Goal: Transaction & Acquisition: Book appointment/travel/reservation

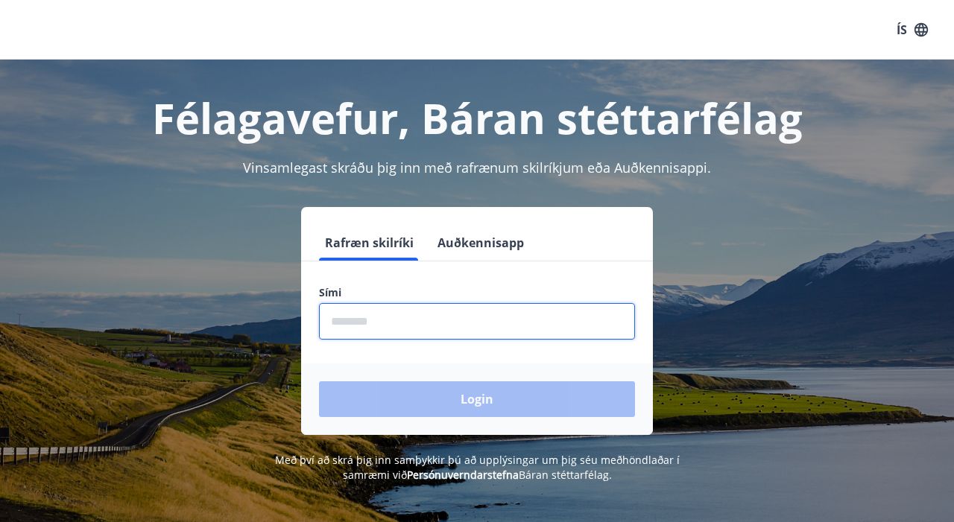
click at [537, 319] on input "phone" at bounding box center [477, 321] width 316 height 37
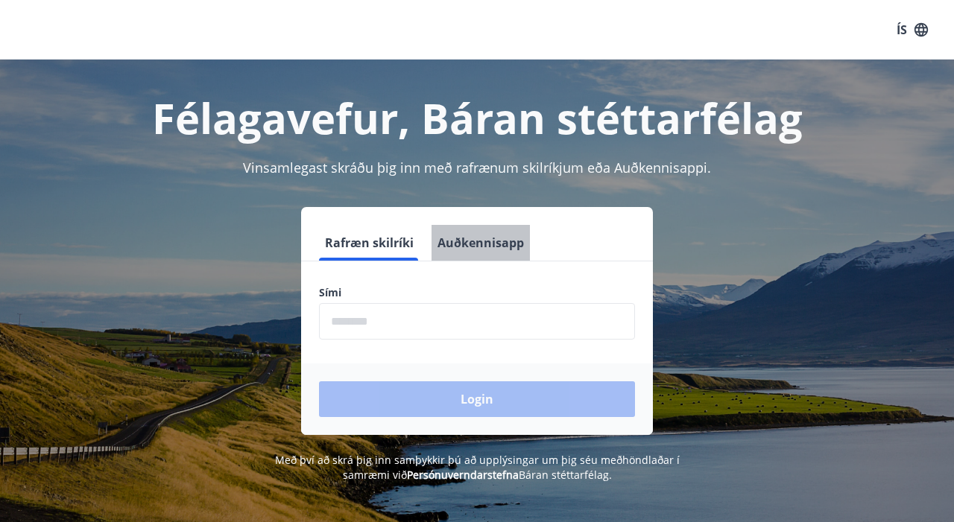
click at [496, 247] on button "Auðkennisapp" at bounding box center [481, 243] width 98 height 36
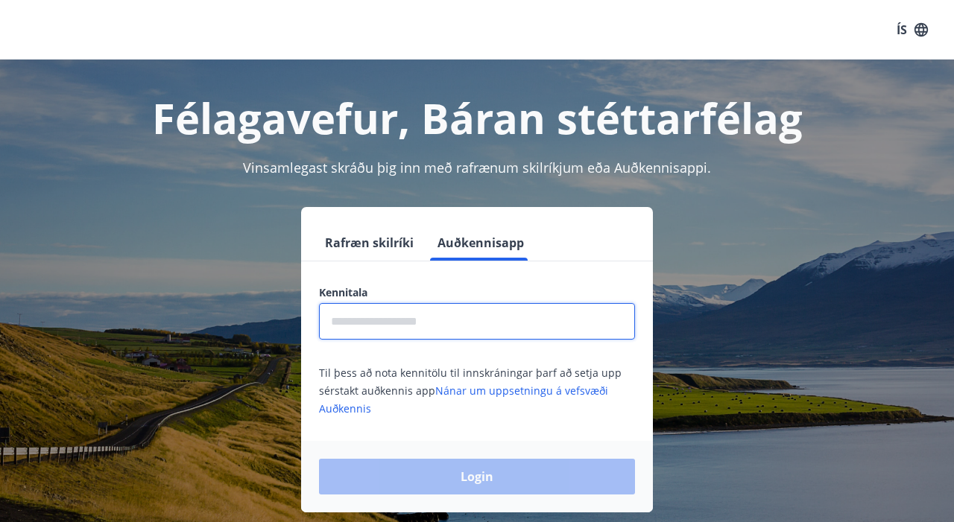
click at [471, 320] on input "text" at bounding box center [477, 321] width 316 height 37
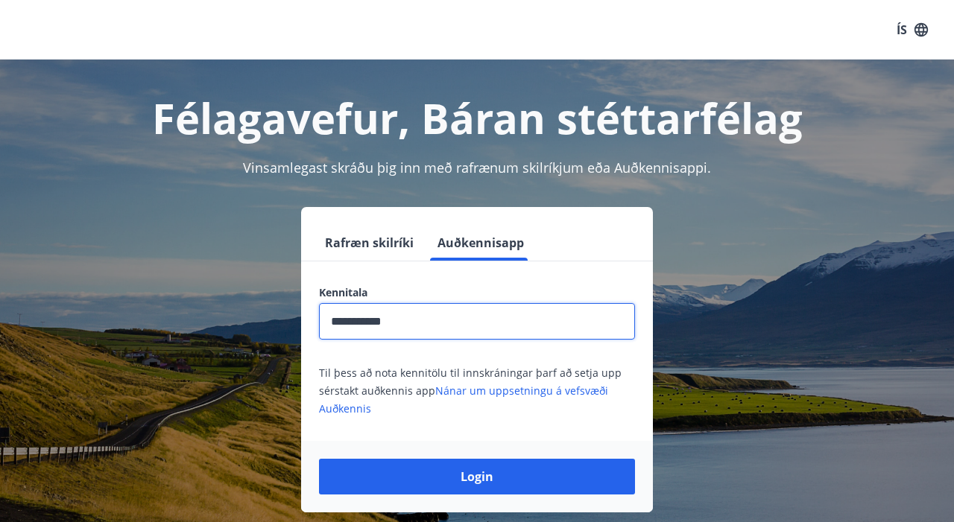
type input "**********"
click at [477, 477] on button "Login" at bounding box center [477, 477] width 316 height 36
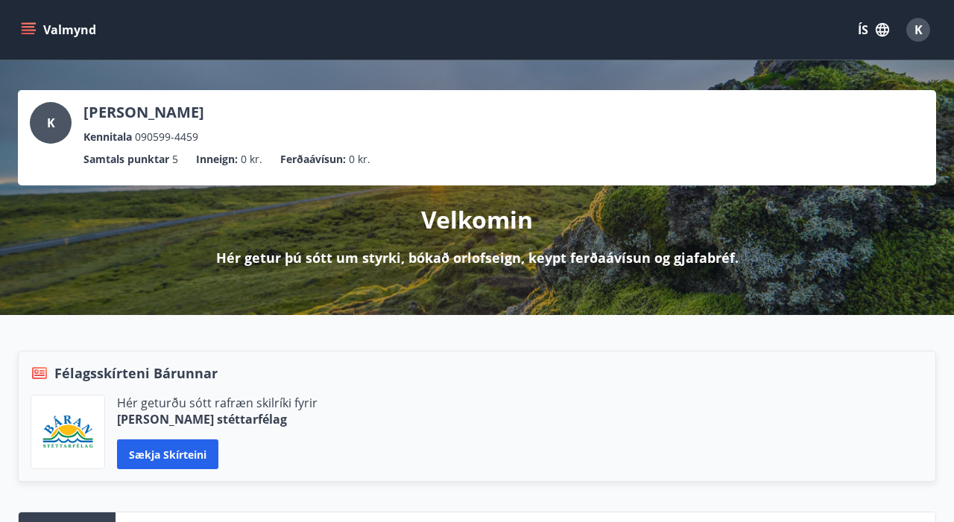
click at [160, 164] on p "Samtals punktar" at bounding box center [126, 159] width 86 height 16
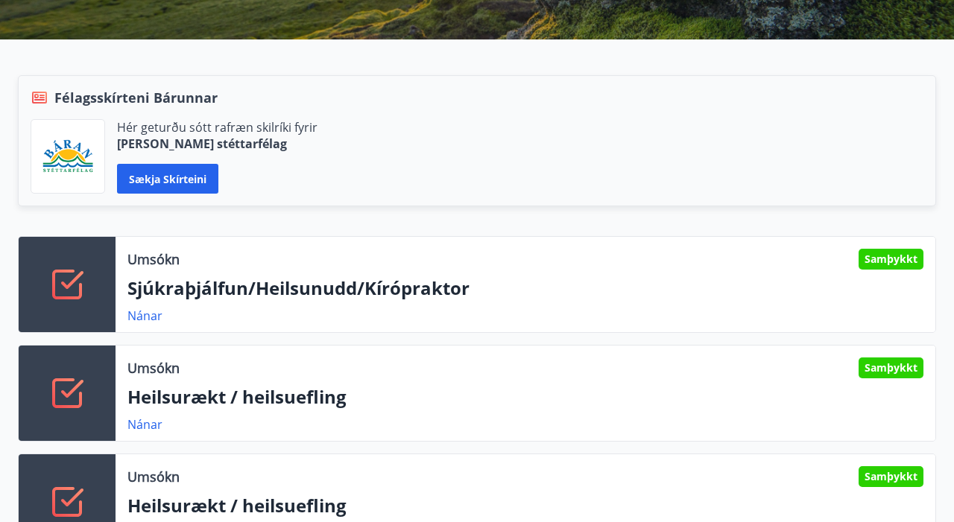
scroll to position [270, 0]
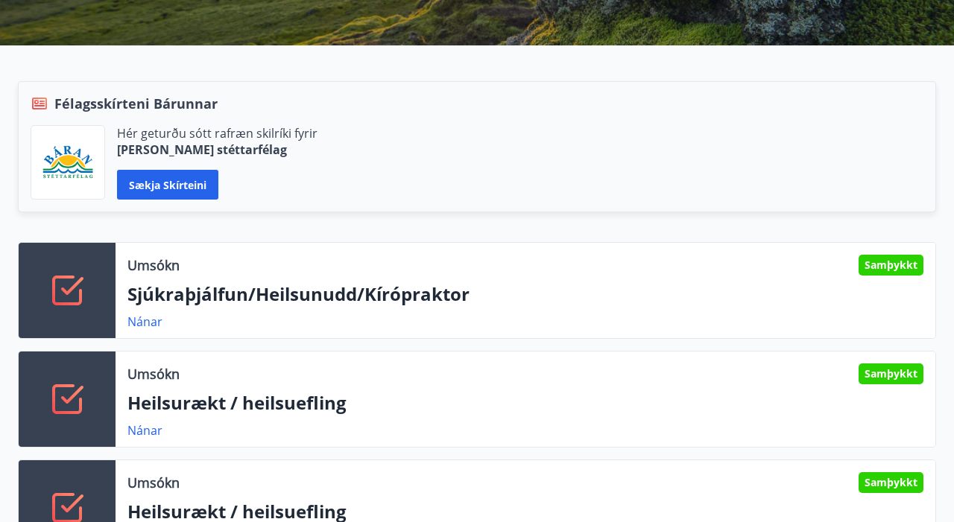
click at [882, 262] on div "Samþykkt" at bounding box center [891, 265] width 65 height 21
click at [171, 309] on div "Umsókn Samþykkt Sjúkraþjálfun/Heilsunudd/Kírópraktor [PERSON_NAME]" at bounding box center [526, 290] width 820 height 95
click at [142, 303] on p "Sjúkraþjálfun/Heilsunudd/Kírópraktor" at bounding box center [525, 294] width 796 height 25
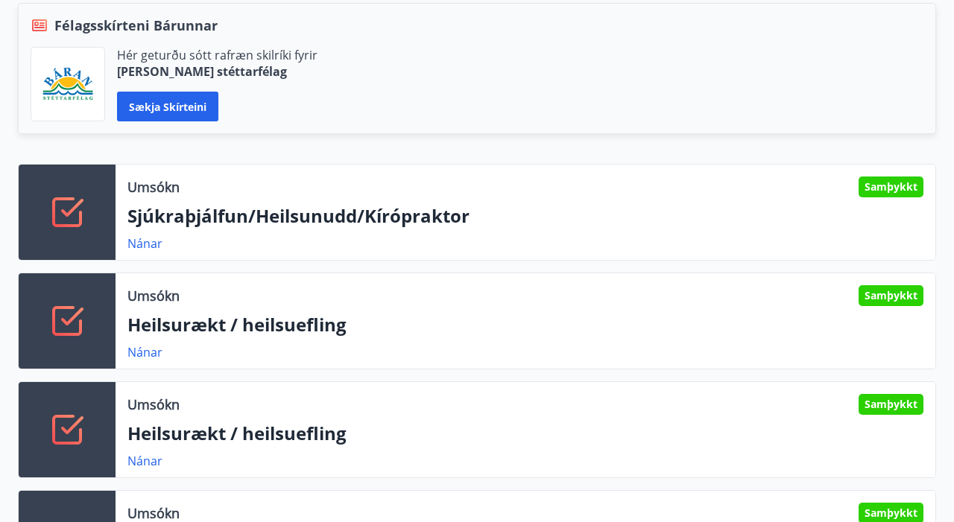
scroll to position [360, 0]
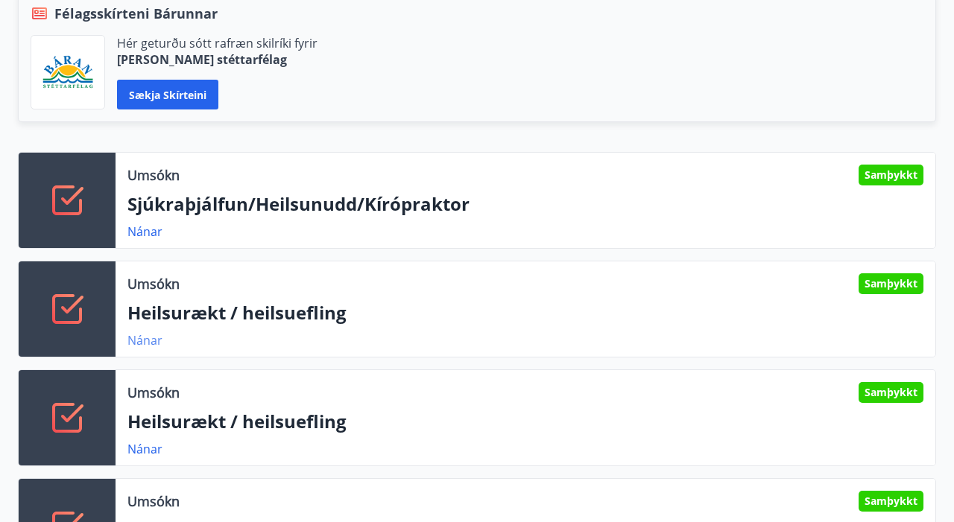
click at [139, 340] on link "Nánar" at bounding box center [144, 340] width 35 height 16
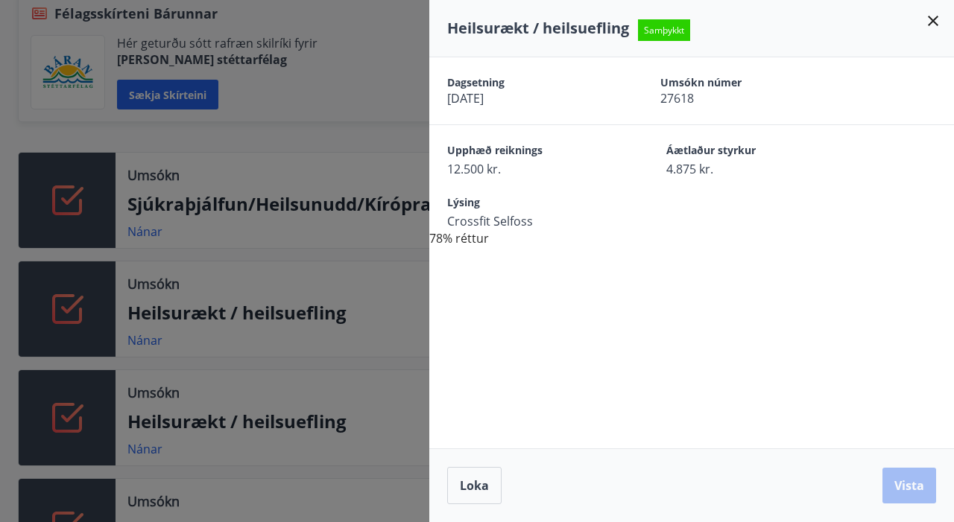
click at [354, 326] on div at bounding box center [477, 261] width 954 height 522
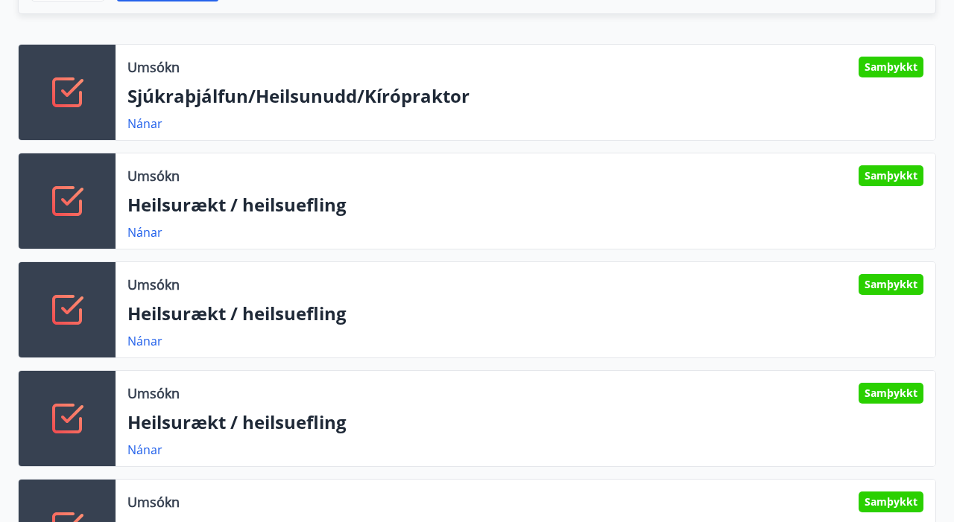
scroll to position [471, 0]
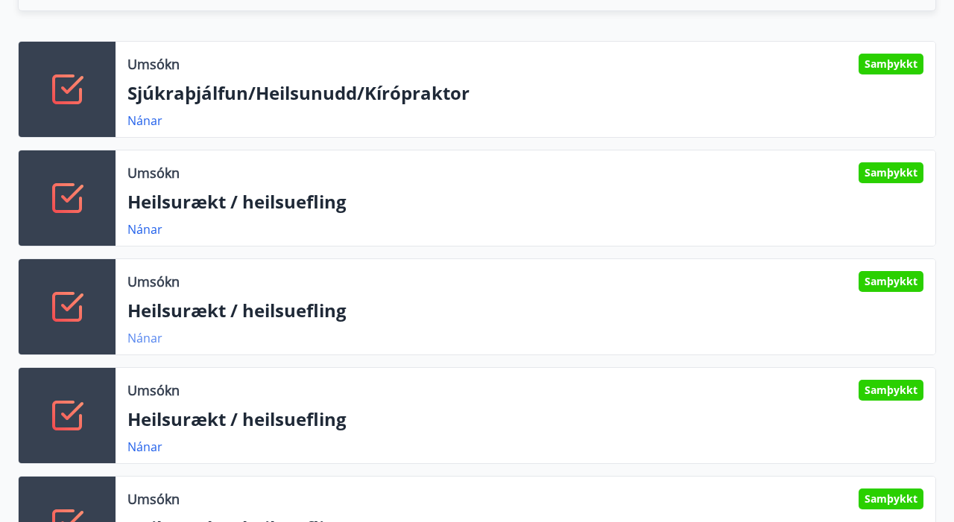
click at [145, 332] on link "Nánar" at bounding box center [144, 338] width 35 height 16
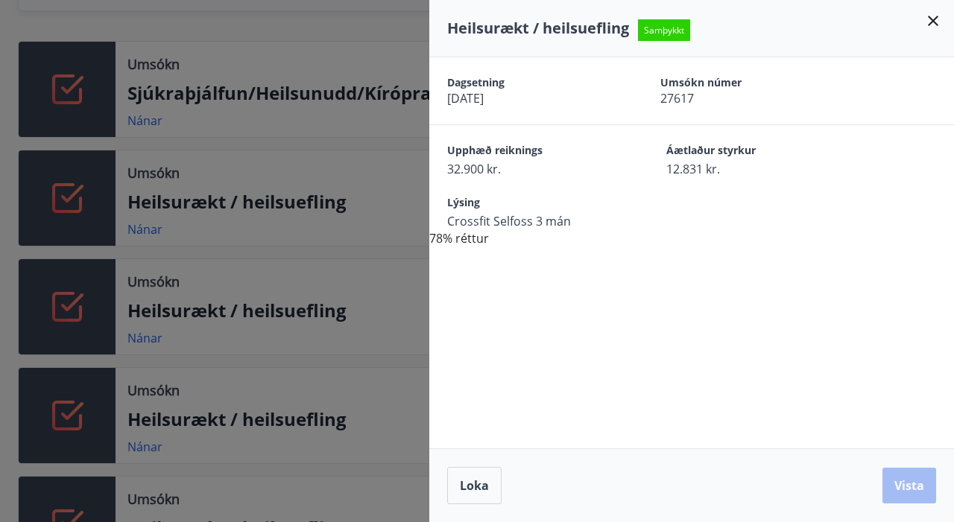
click at [326, 399] on div at bounding box center [477, 261] width 954 height 522
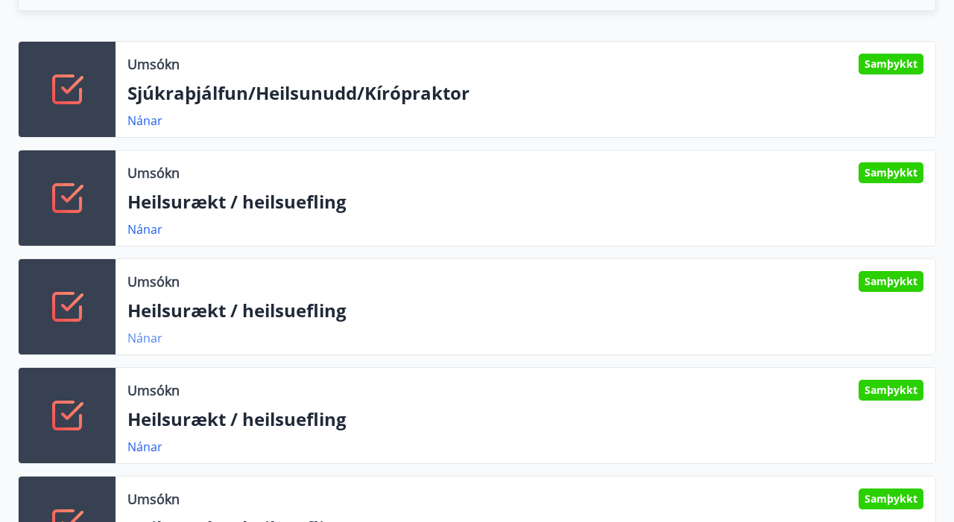
click at [148, 335] on link "Nánar" at bounding box center [144, 338] width 35 height 16
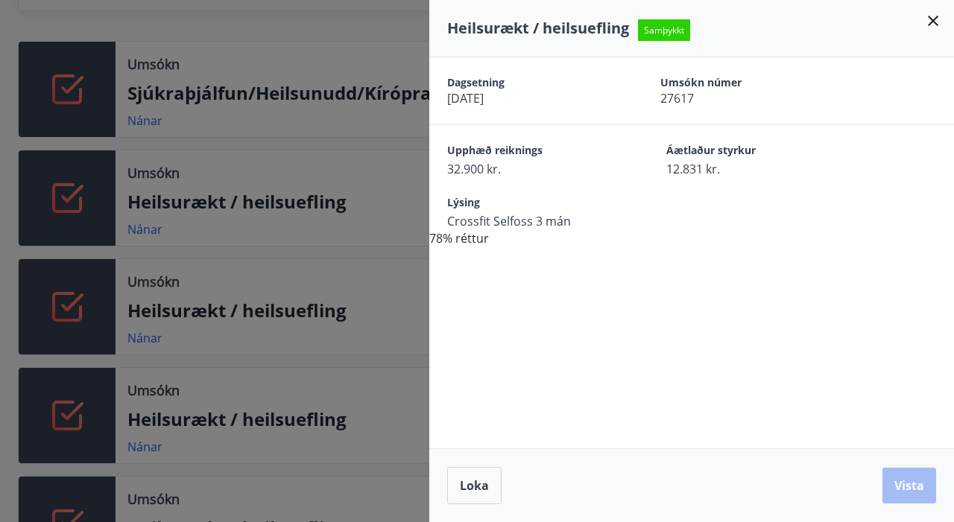
click at [324, 341] on div at bounding box center [477, 261] width 954 height 522
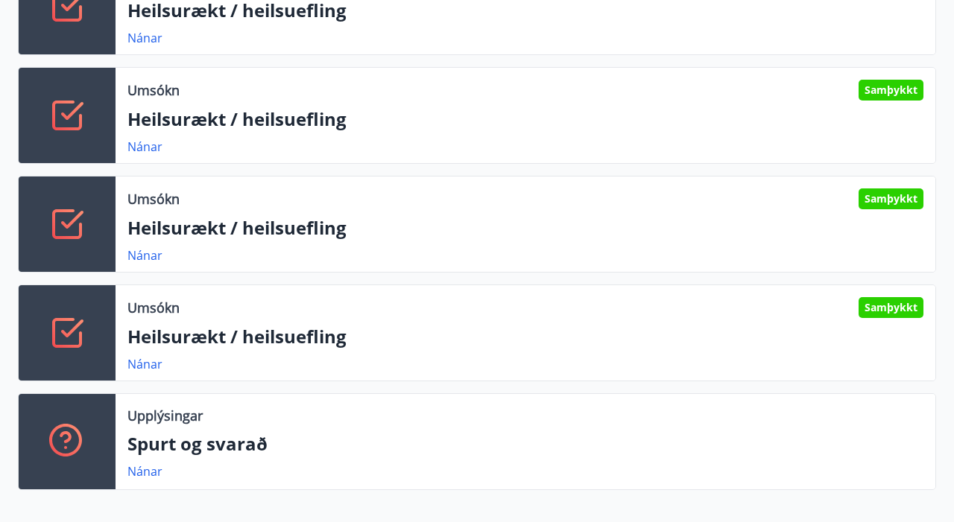
scroll to position [677, 0]
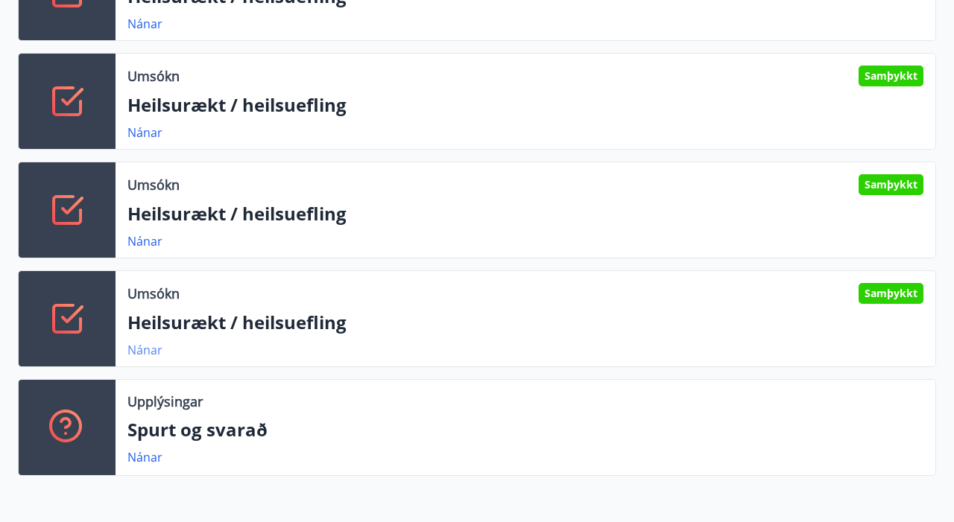
click at [137, 356] on link "Nánar" at bounding box center [144, 350] width 35 height 16
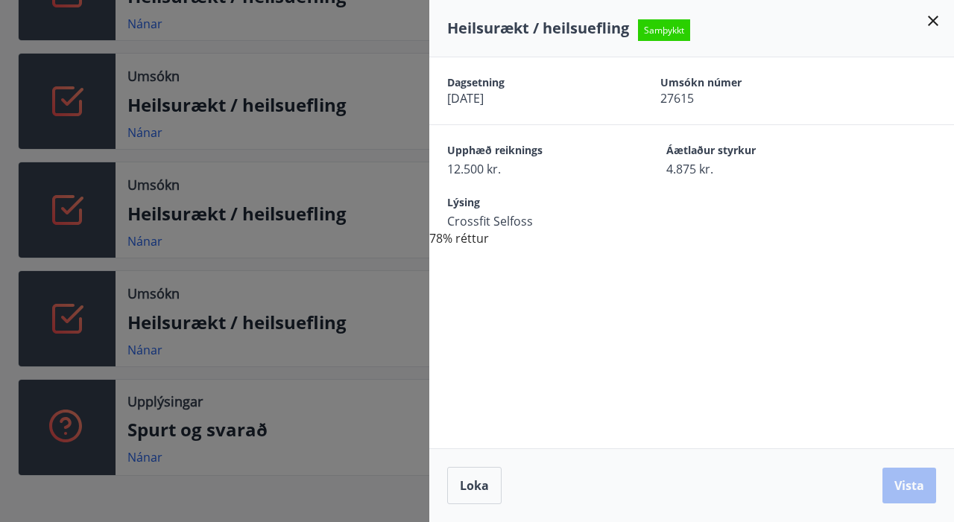
click at [340, 203] on div at bounding box center [477, 261] width 954 height 522
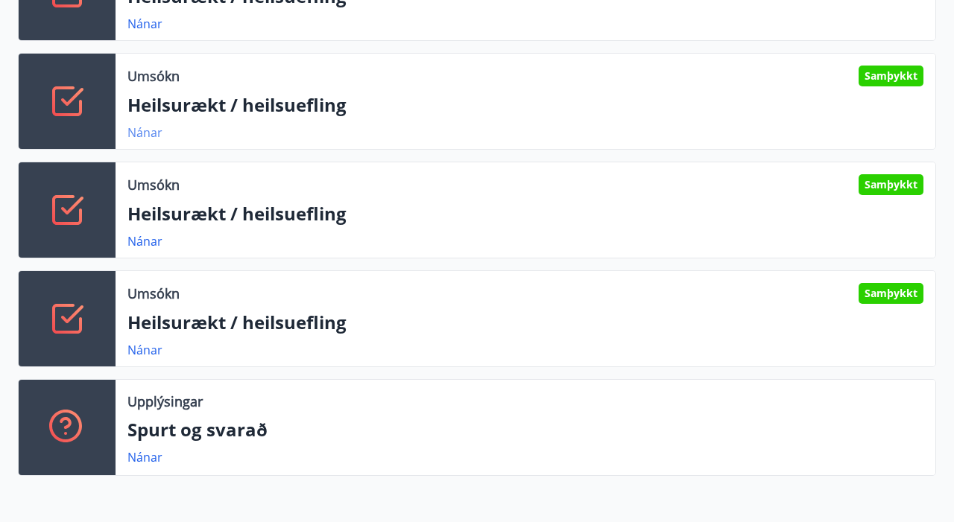
click at [145, 128] on link "Nánar" at bounding box center [144, 132] width 35 height 16
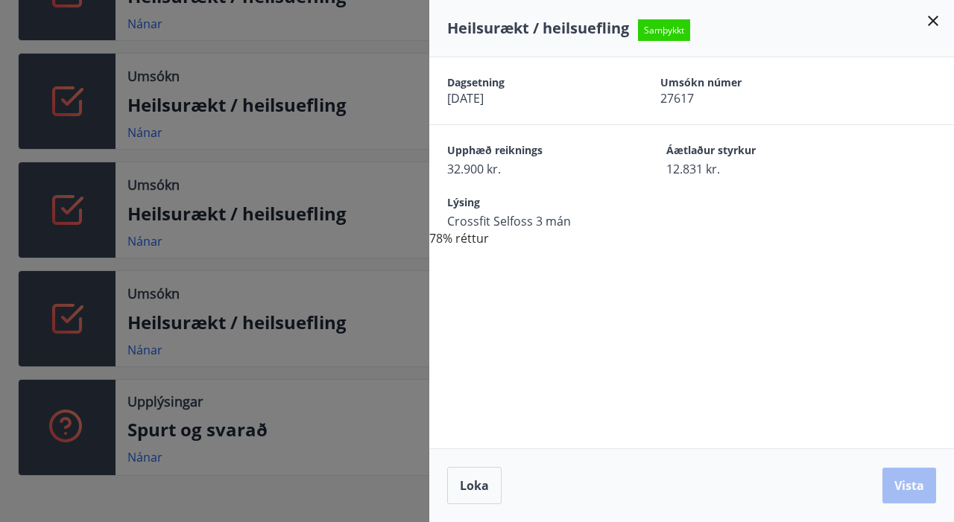
click at [328, 173] on div at bounding box center [477, 261] width 954 height 522
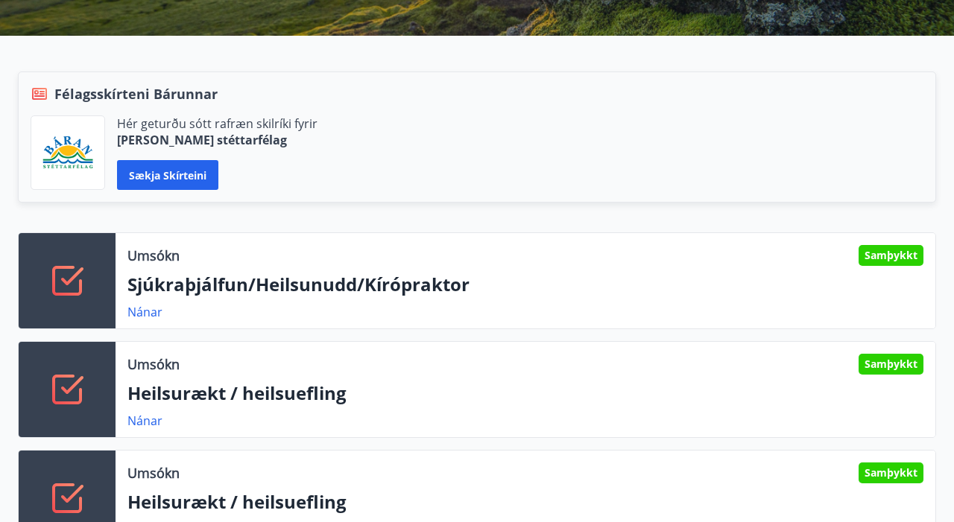
scroll to position [272, 0]
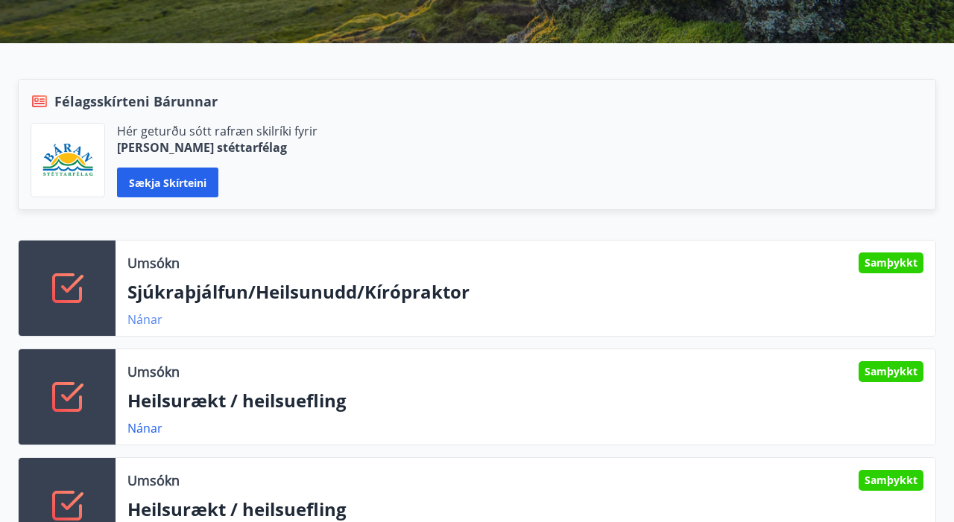
click at [151, 319] on link "Nánar" at bounding box center [144, 320] width 35 height 16
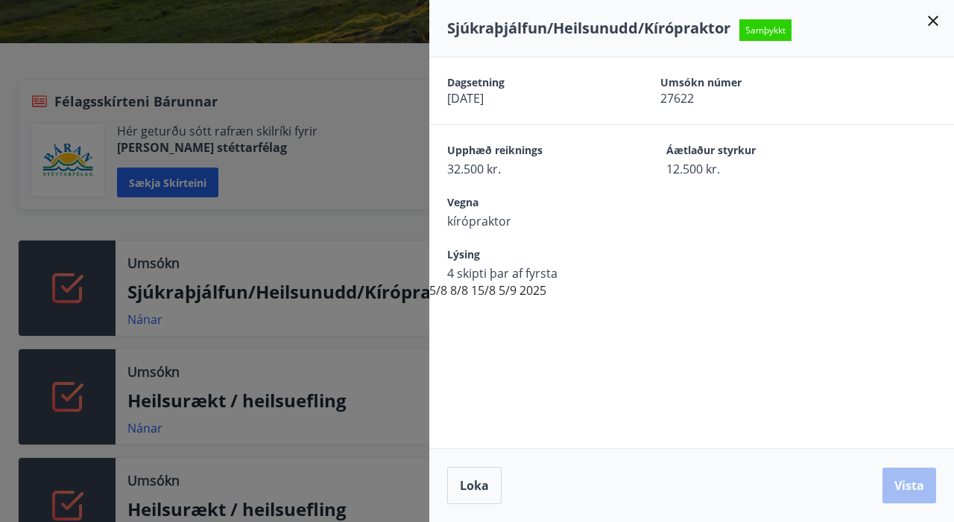
click at [362, 354] on div at bounding box center [477, 261] width 954 height 522
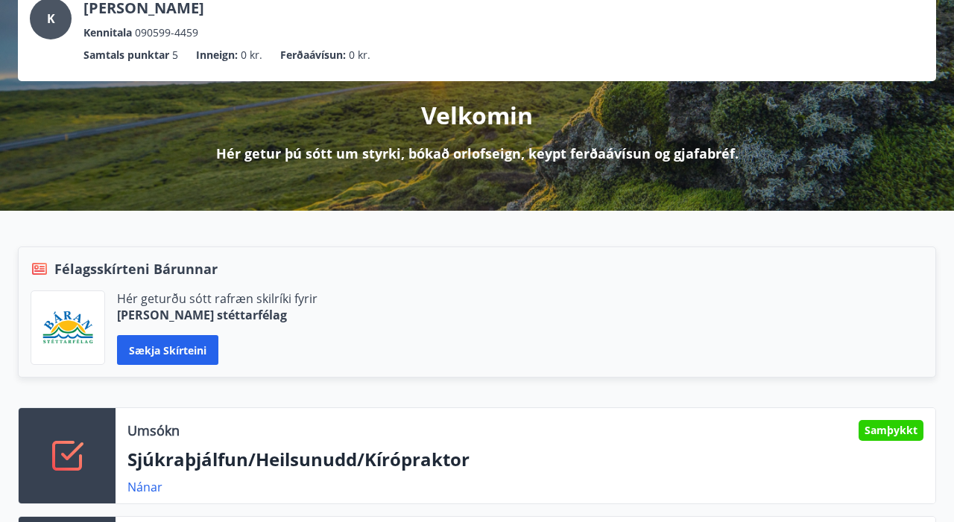
scroll to position [111, 0]
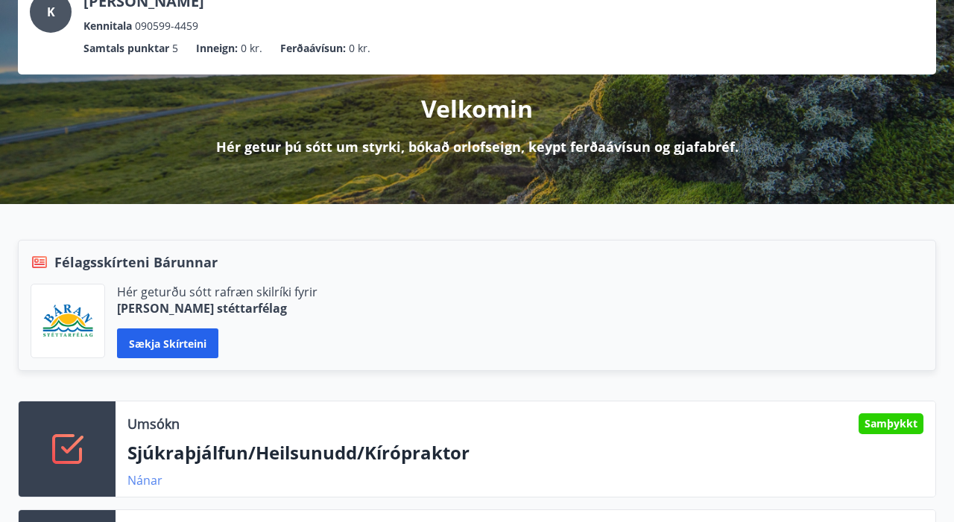
click at [143, 480] on link "Nánar" at bounding box center [144, 481] width 35 height 16
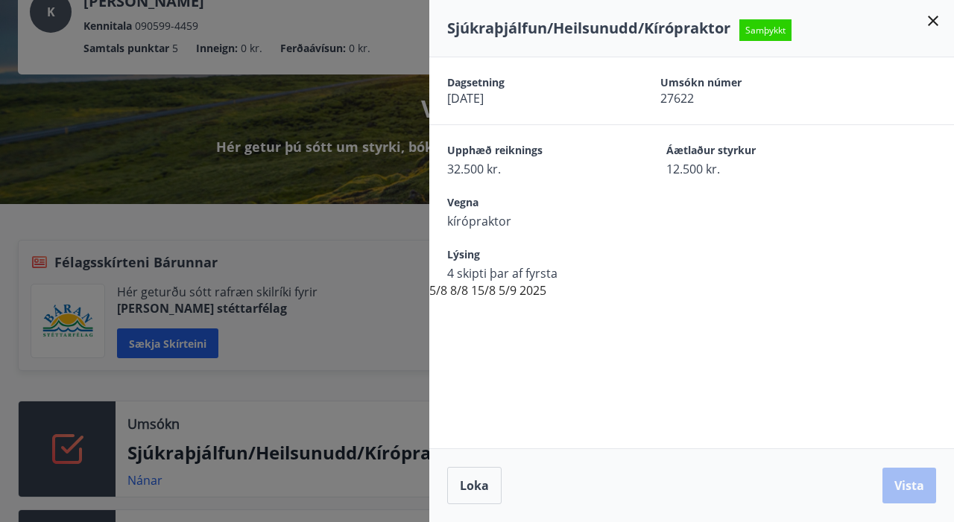
click at [367, 397] on div at bounding box center [477, 261] width 954 height 522
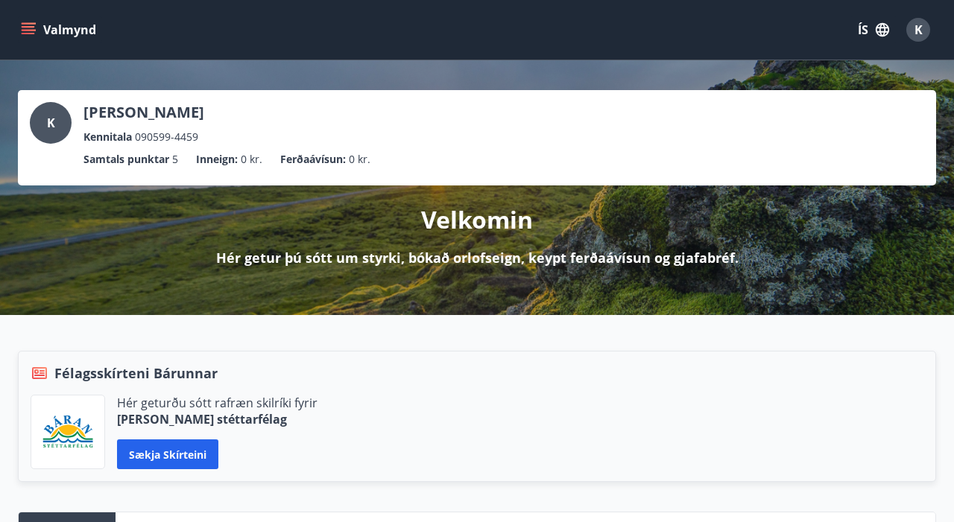
scroll to position [0, 0]
click at [65, 126] on div "K" at bounding box center [51, 123] width 42 height 42
click at [144, 165] on p "Samtals punktar" at bounding box center [126, 159] width 86 height 16
click at [921, 34] on span "K" at bounding box center [918, 30] width 8 height 16
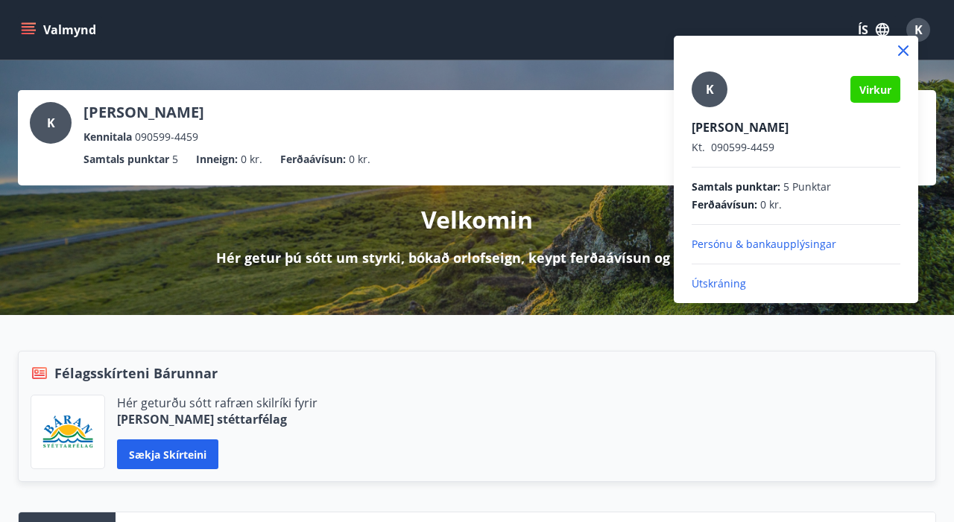
click at [874, 30] on div at bounding box center [477, 261] width 954 height 522
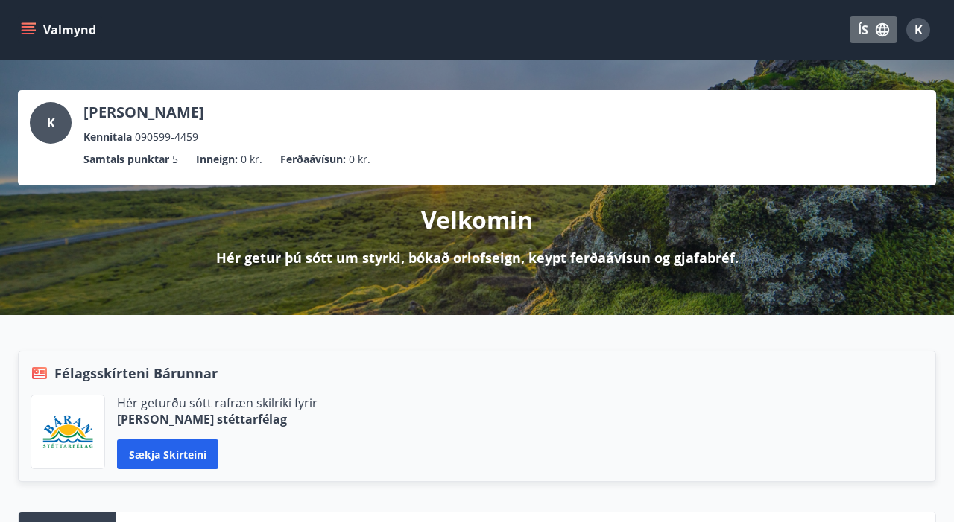
click at [885, 31] on icon "button" at bounding box center [882, 29] width 13 height 13
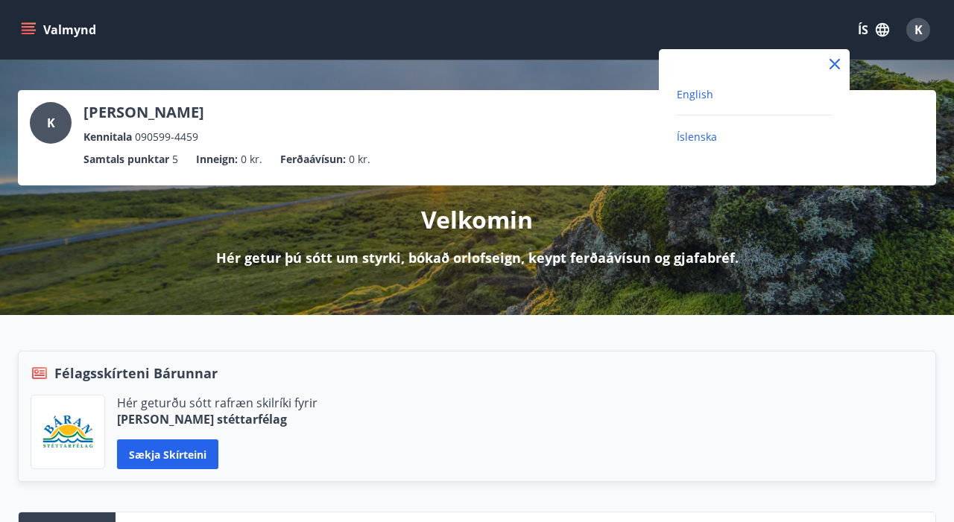
click at [699, 98] on span "English" at bounding box center [695, 94] width 37 height 14
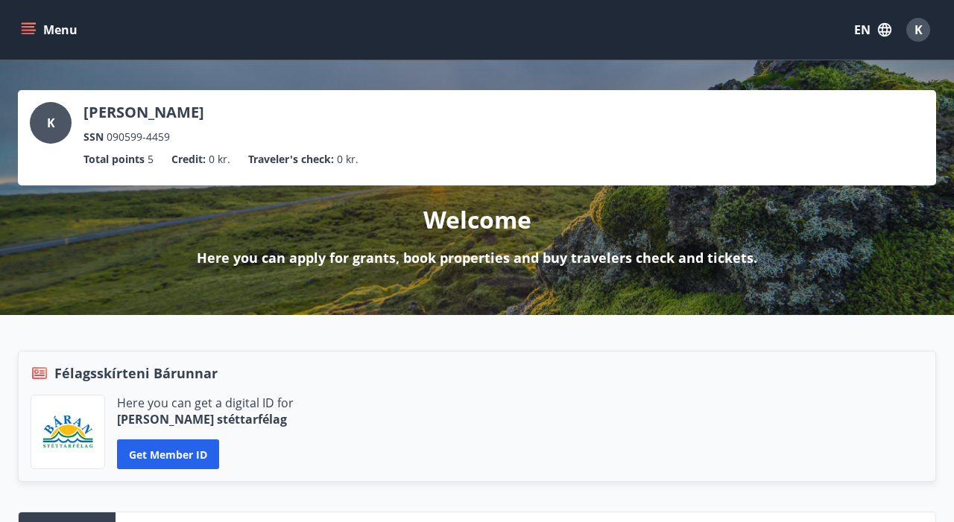
click at [31, 23] on icon "menu" at bounding box center [30, 23] width 16 height 1
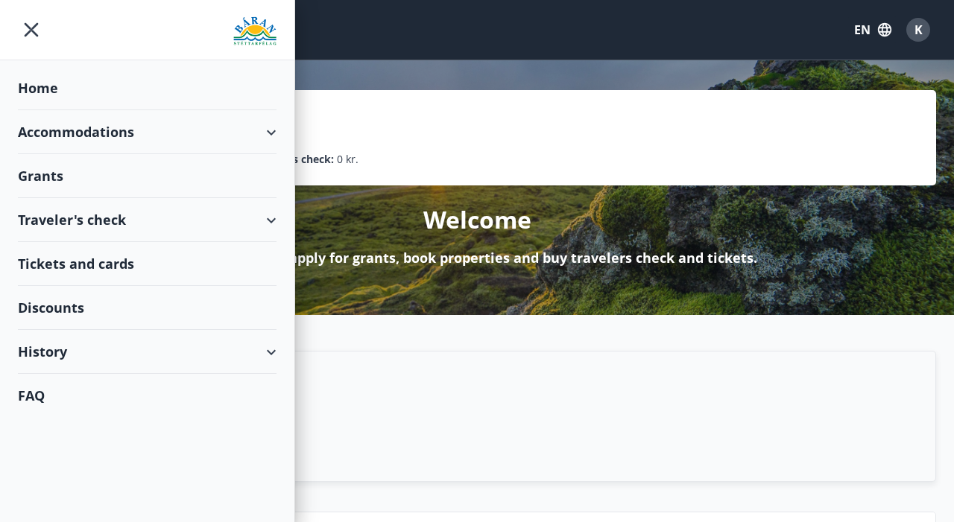
click at [276, 139] on div "Accommodations" at bounding box center [147, 132] width 259 height 44
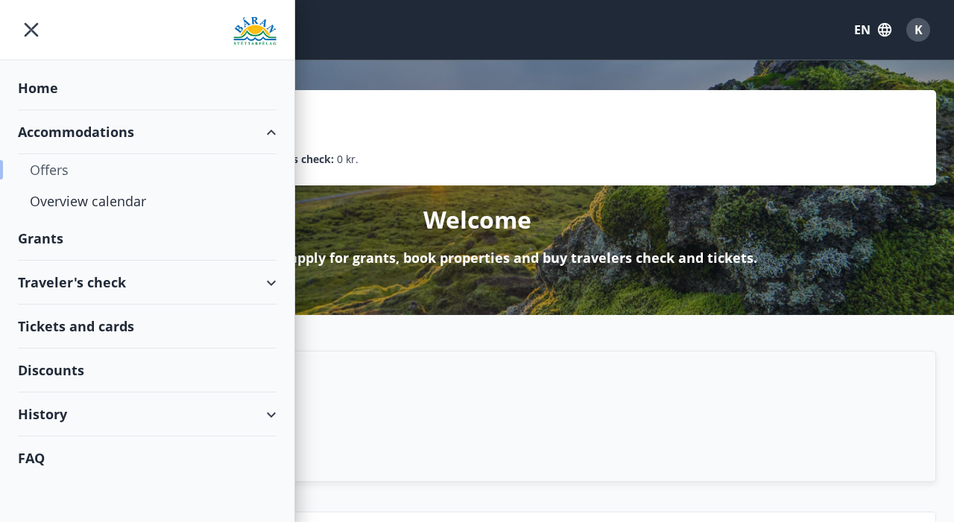
click at [56, 164] on div "Offers" at bounding box center [147, 169] width 235 height 31
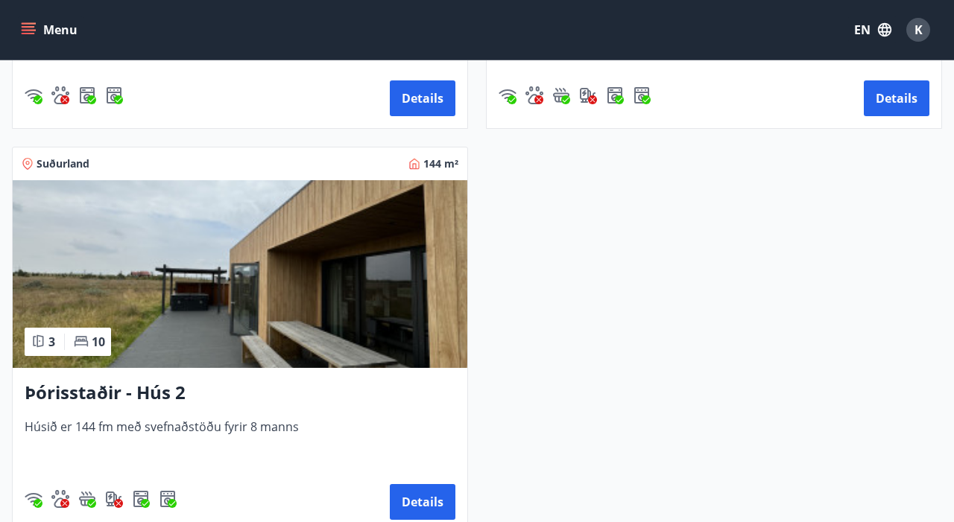
scroll to position [1801, 0]
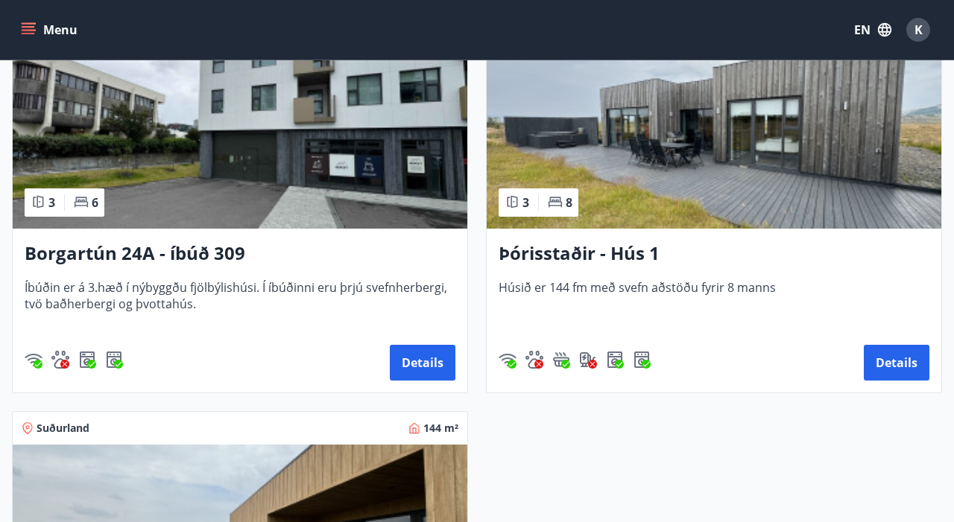
click at [738, 250] on h3 "Þórisstaðir - Hús 1" at bounding box center [714, 254] width 431 height 27
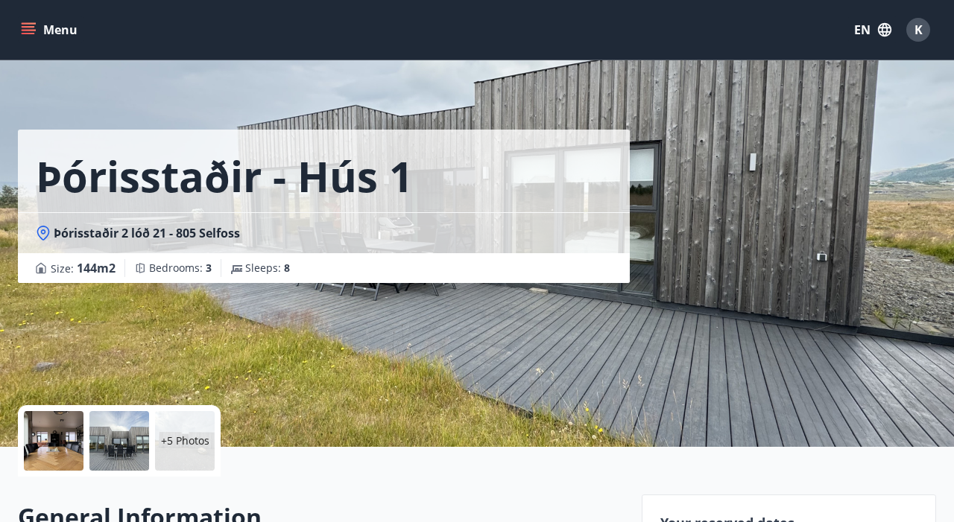
click at [125, 446] on div at bounding box center [119, 441] width 60 height 60
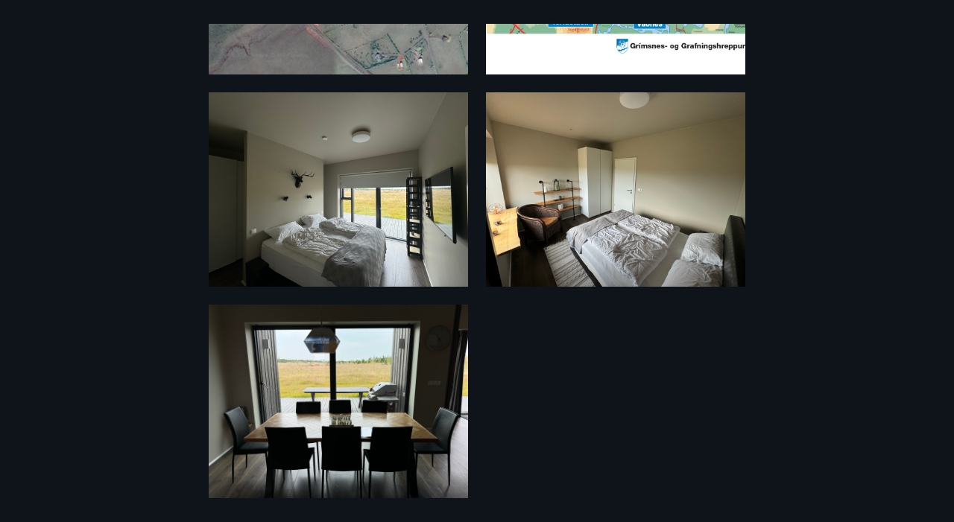
scroll to position [869, 0]
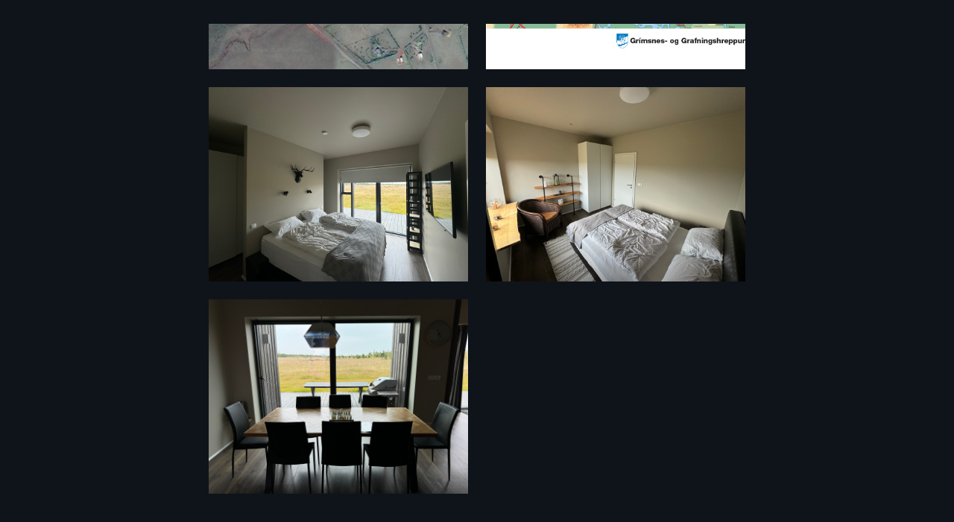
click at [159, 420] on div "11 Photos" at bounding box center [477, 261] width 954 height 475
click at [785, 270] on div "11 Photos" at bounding box center [477, 261] width 954 height 475
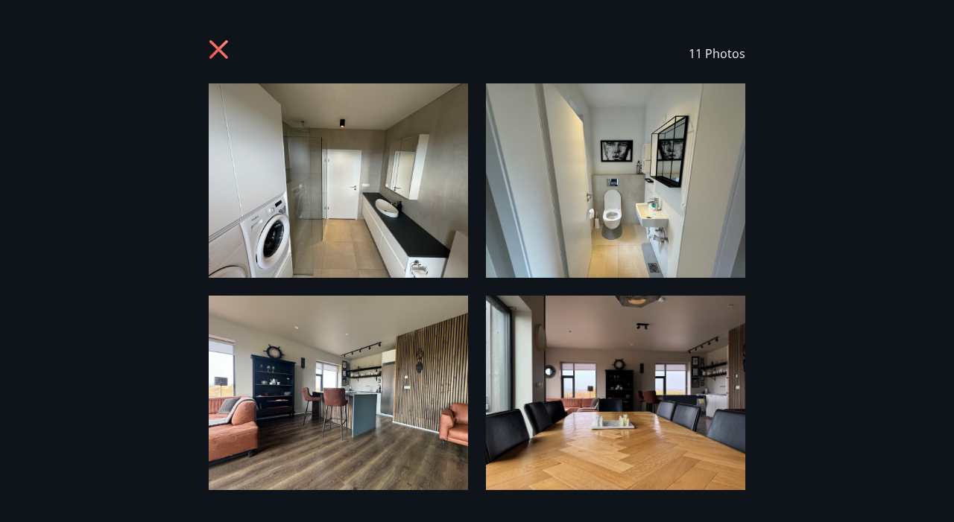
scroll to position [0, 0]
click at [224, 45] on icon at bounding box center [218, 49] width 19 height 19
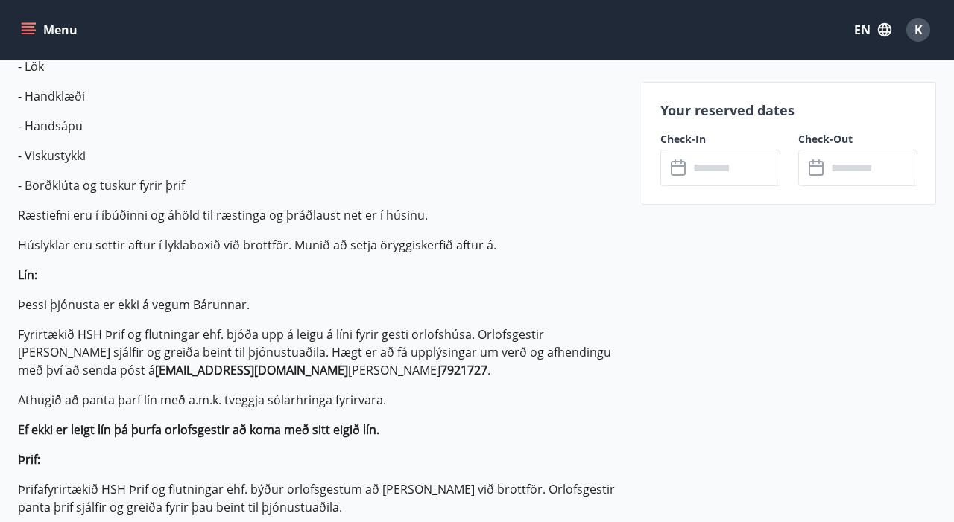
scroll to position [751, 0]
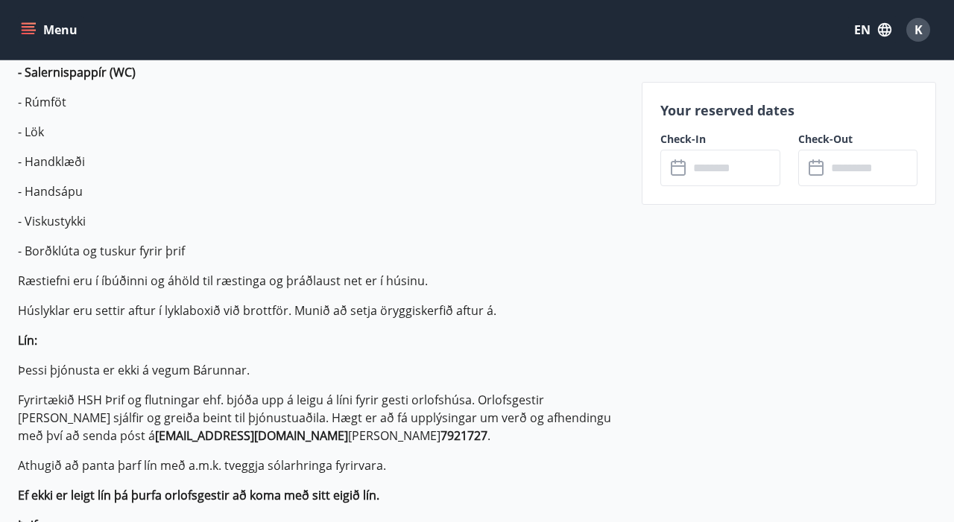
click at [753, 161] on input "text" at bounding box center [734, 168] width 91 height 37
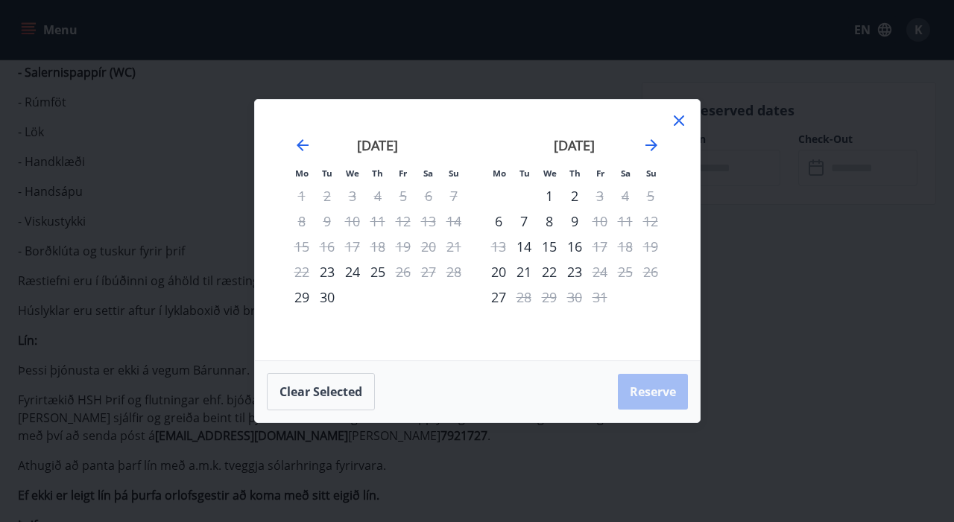
click at [679, 118] on icon at bounding box center [679, 121] width 18 height 18
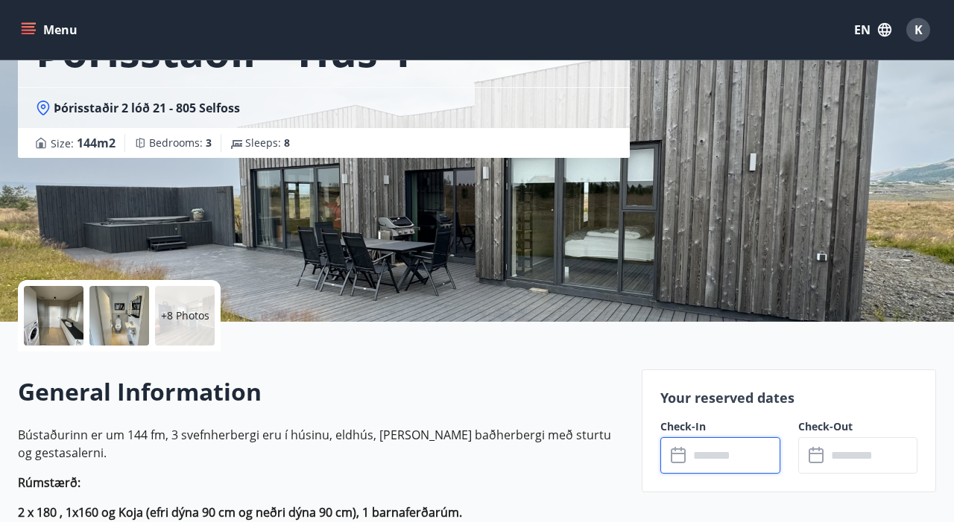
scroll to position [119, 0]
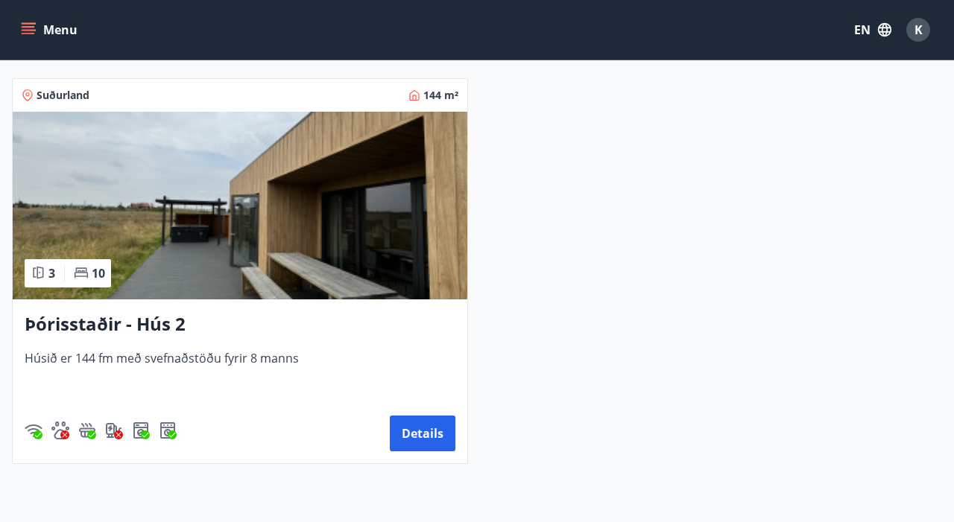
scroll to position [1880, 0]
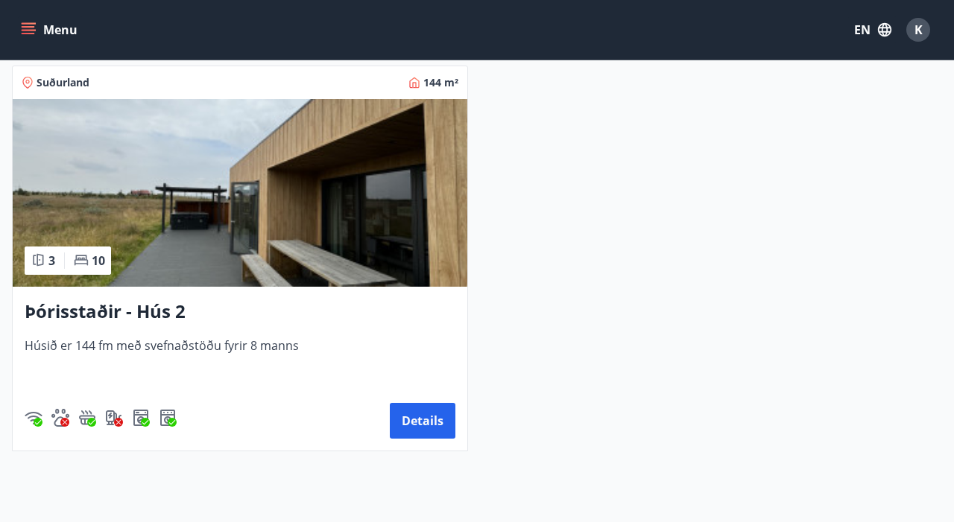
click at [268, 254] on img at bounding box center [240, 193] width 455 height 188
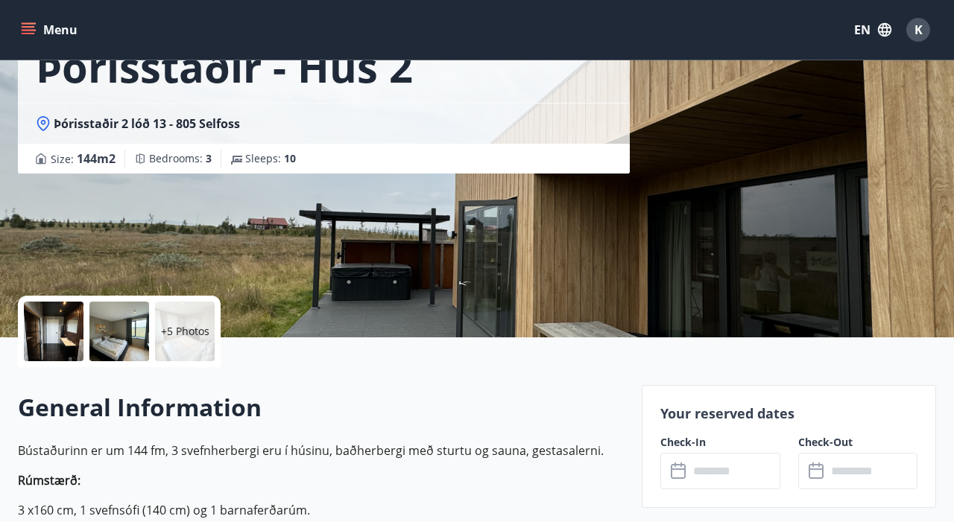
scroll to position [133, 0]
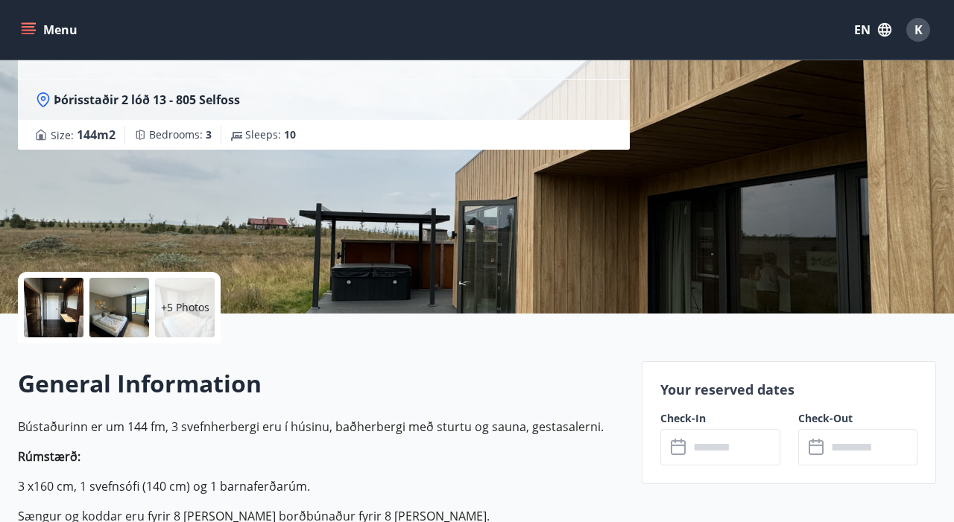
click at [63, 343] on div "+5 Photos" at bounding box center [119, 308] width 203 height 72
click at [200, 306] on p "+5 Photos" at bounding box center [185, 307] width 48 height 15
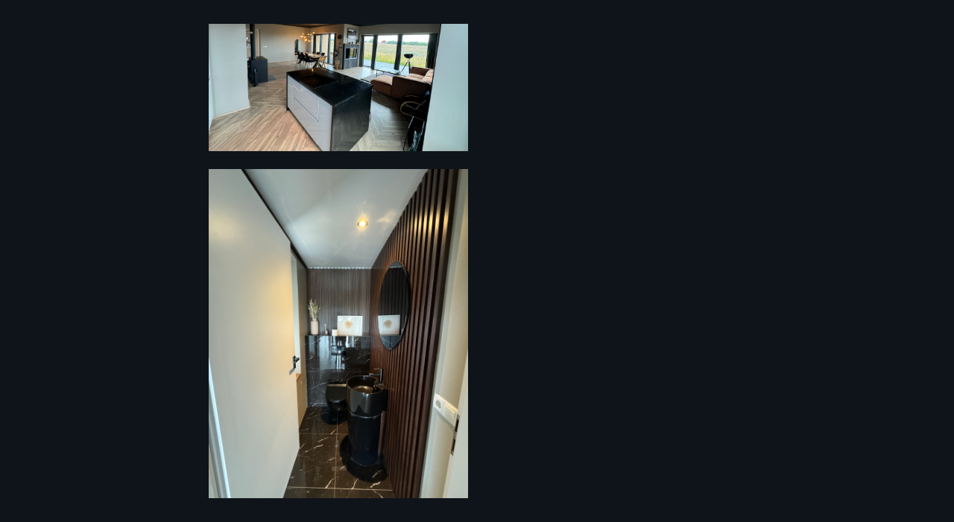
scroll to position [1172, 0]
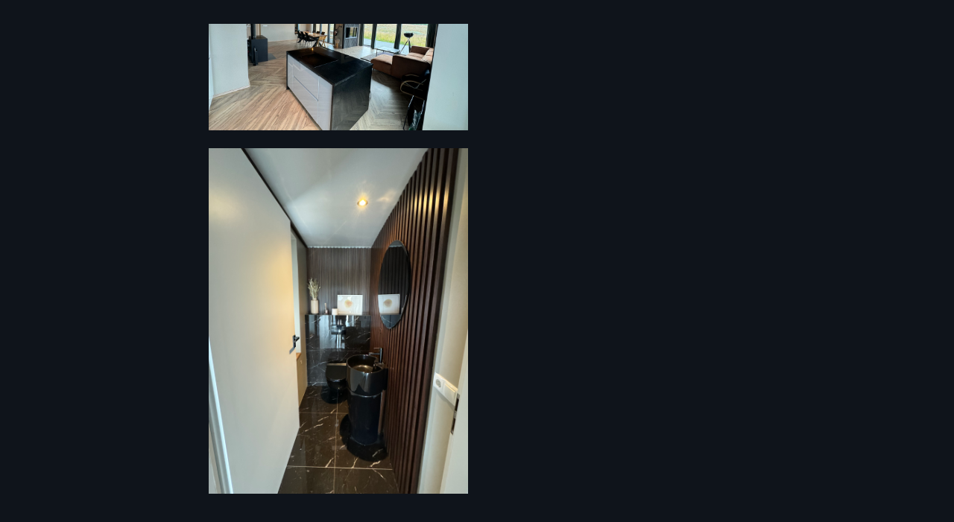
click at [557, 351] on div "11 Photos" at bounding box center [477, 261] width 954 height 475
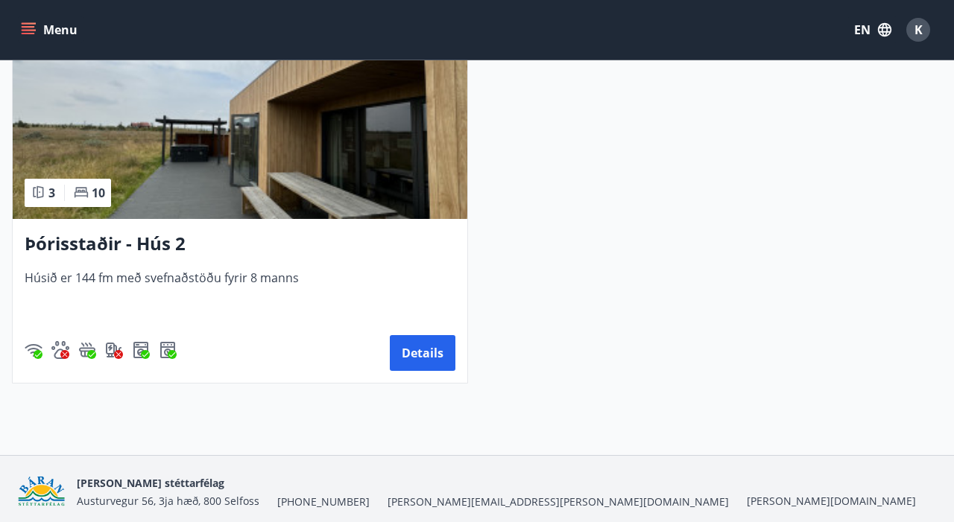
click at [287, 231] on h3 "Þórisstaðir - Hús 2" at bounding box center [240, 244] width 431 height 27
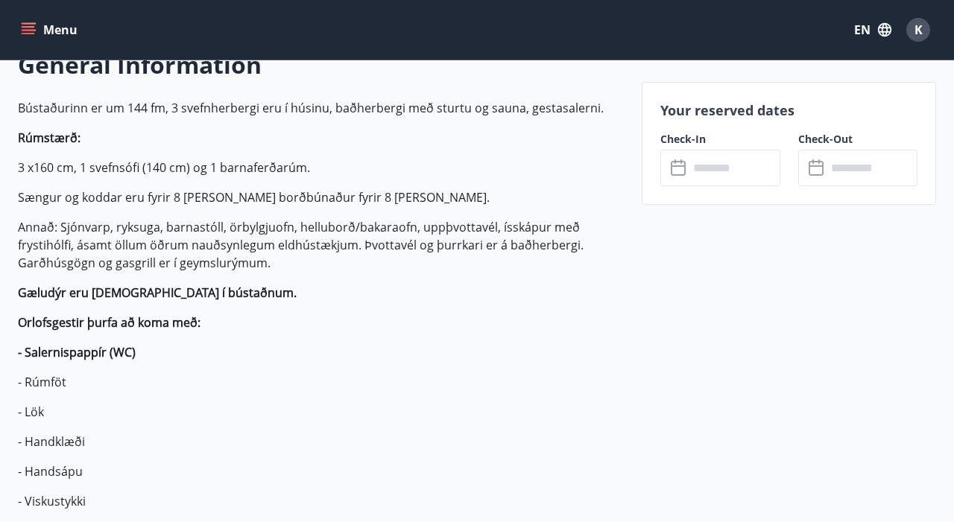
scroll to position [454, 0]
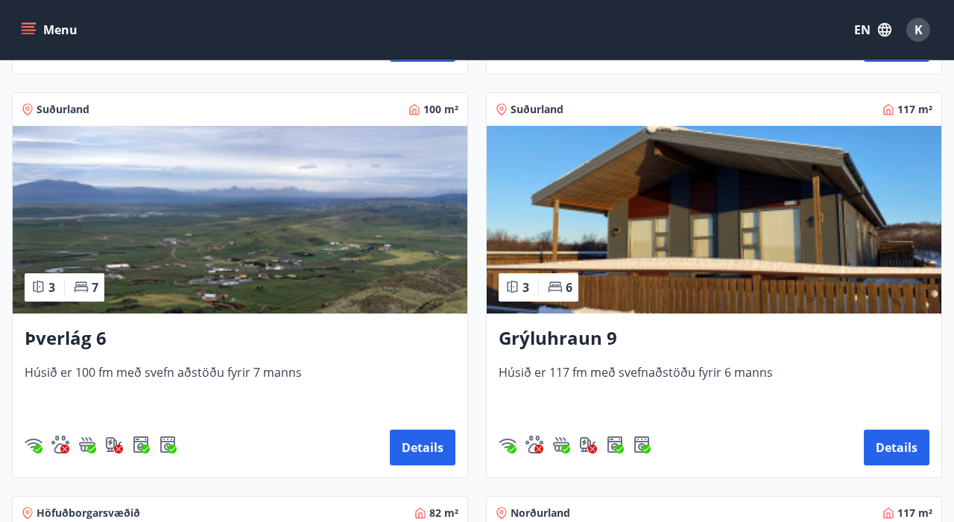
scroll to position [625, 0]
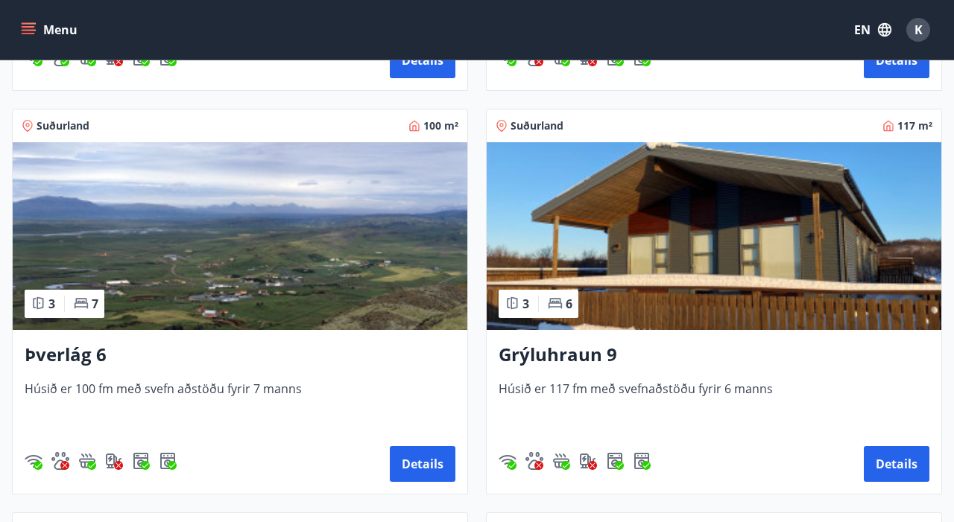
click at [745, 370] on div "Grýluhraun 9 [PERSON_NAME] 117 fm með svefnaðstöðu fyrir 6 [PERSON_NAME] Details" at bounding box center [714, 412] width 455 height 164
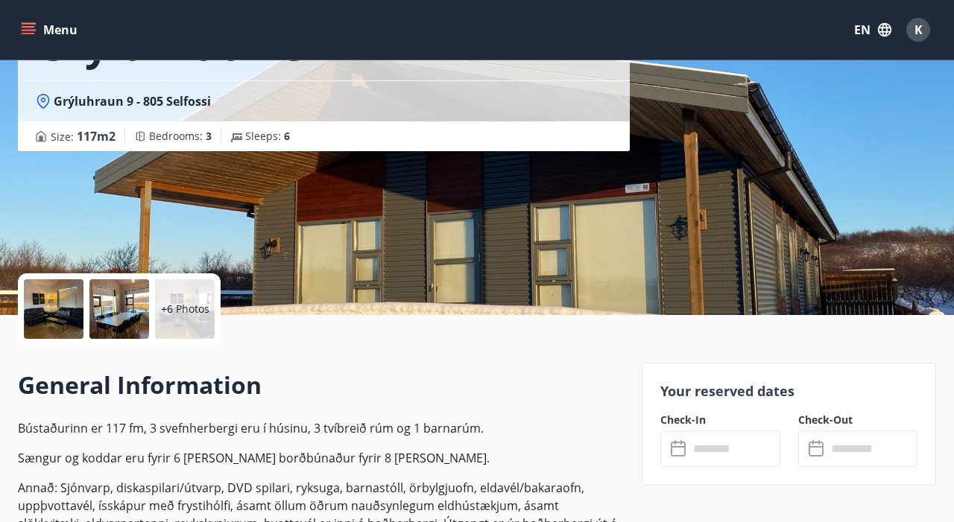
scroll to position [4, 0]
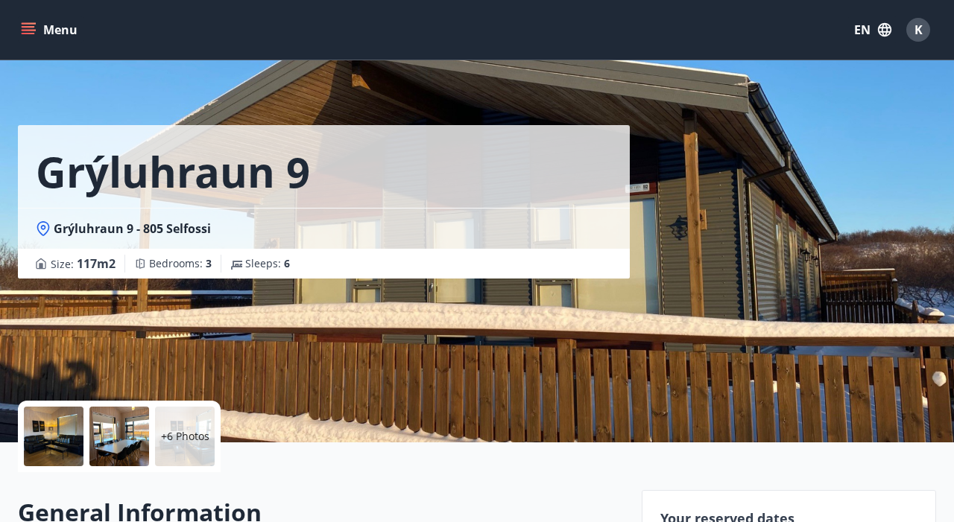
click at [107, 429] on div at bounding box center [119, 437] width 60 height 60
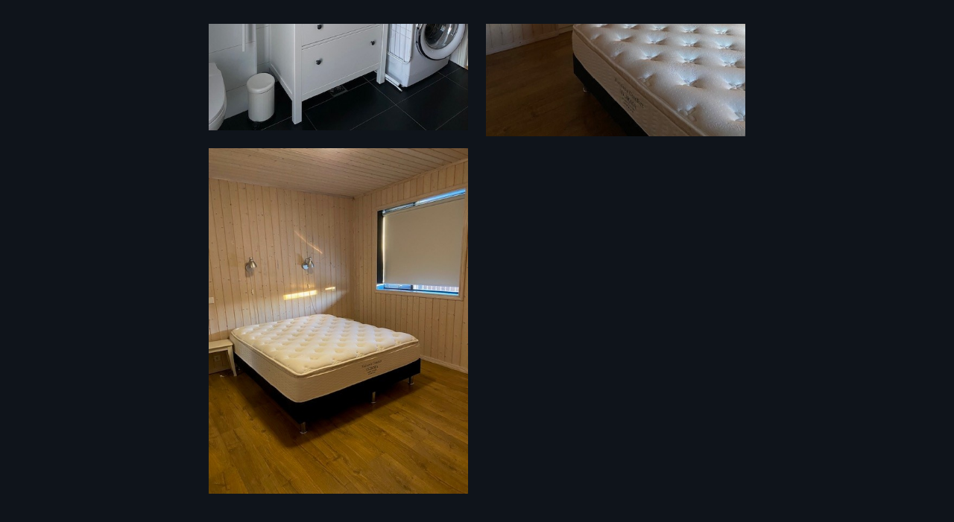
scroll to position [1458, 0]
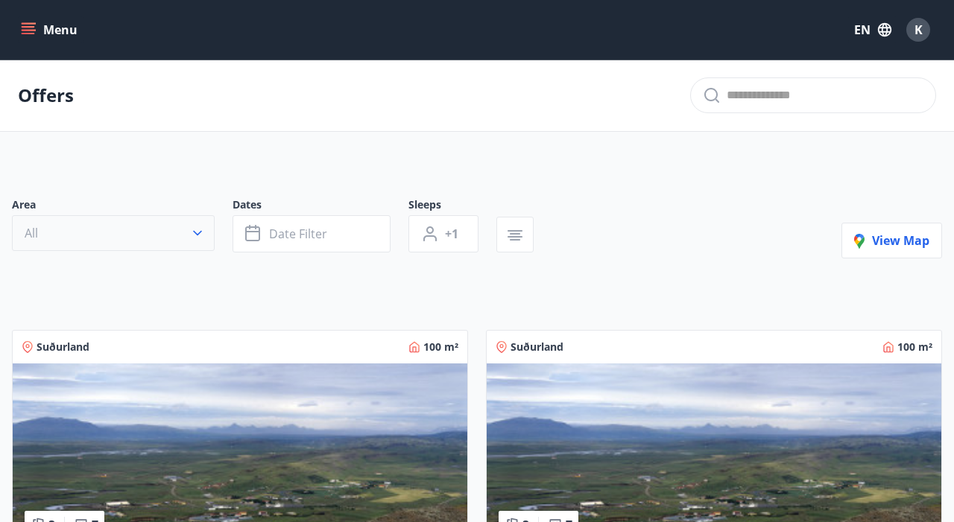
click at [198, 236] on icon "button" at bounding box center [197, 233] width 15 height 15
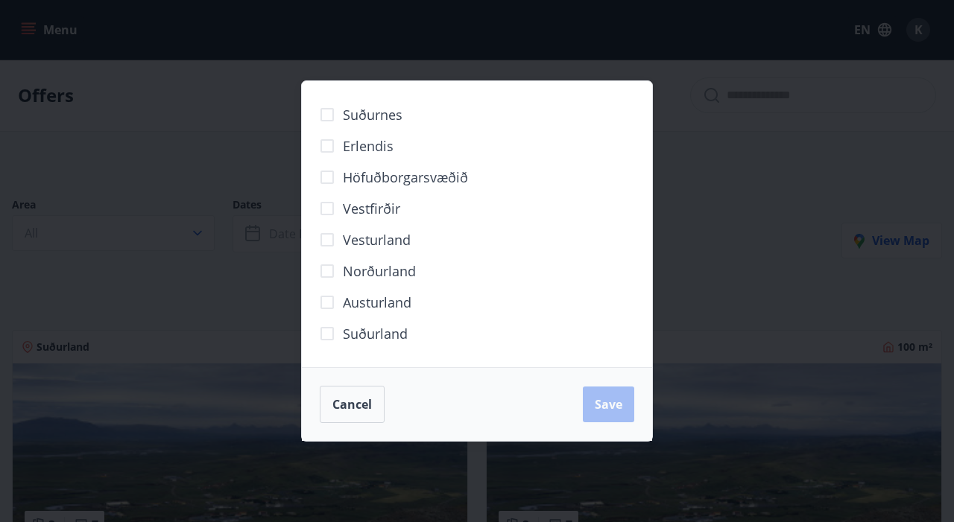
click at [146, 317] on div "Suðurnes Erlendis Höfuðborgarsvæðið [GEOGRAPHIC_DATA] [GEOGRAPHIC_DATA] [GEOGRA…" at bounding box center [477, 261] width 954 height 522
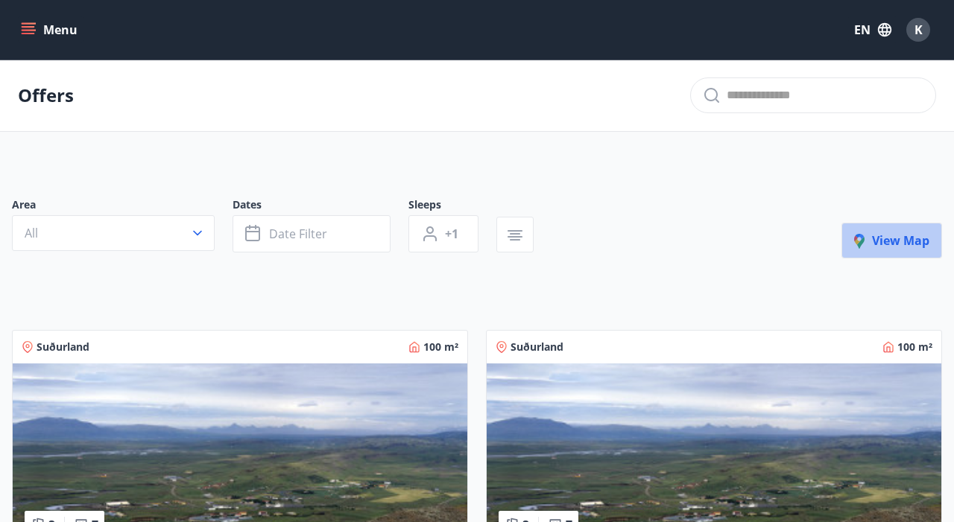
click at [874, 232] on button "View map" at bounding box center [891, 241] width 101 height 36
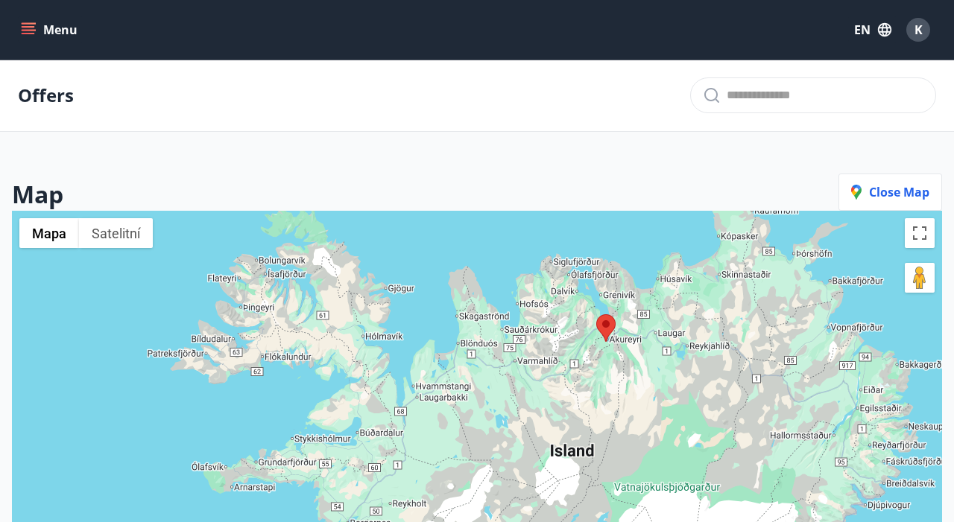
drag, startPoint x: 619, startPoint y: 191, endPoint x: 599, endPoint y: 148, distance: 46.7
click at [599, 149] on main "Offers Map Close map ← Posunout doleva → Posunout doprava ↑ Posunout nahoru ↓ P…" at bounding box center [477, 403] width 954 height 686
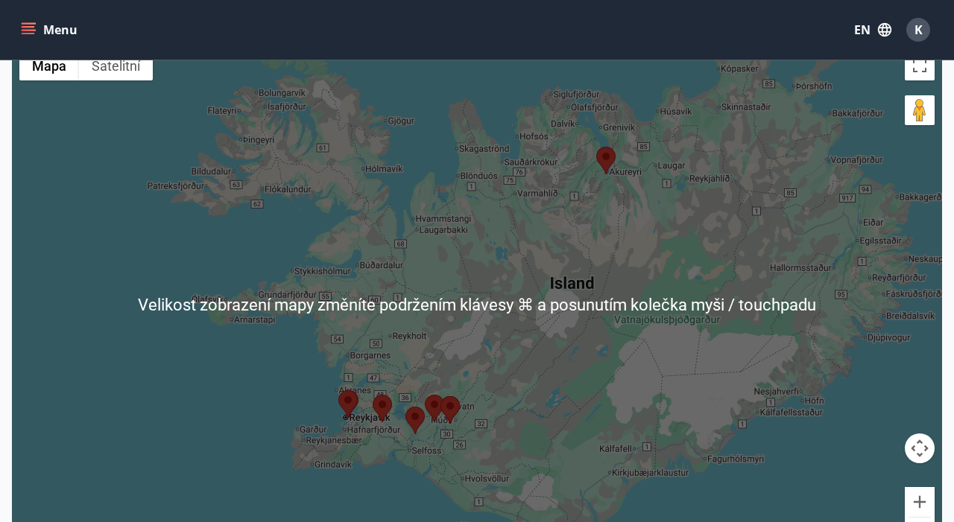
scroll to position [168, 0]
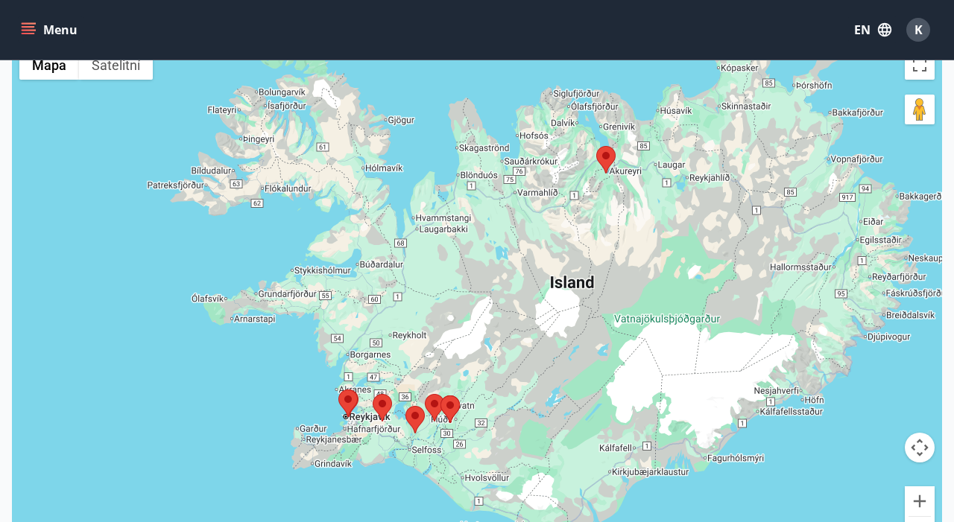
click at [596, 146] on area at bounding box center [596, 146] width 0 height 0
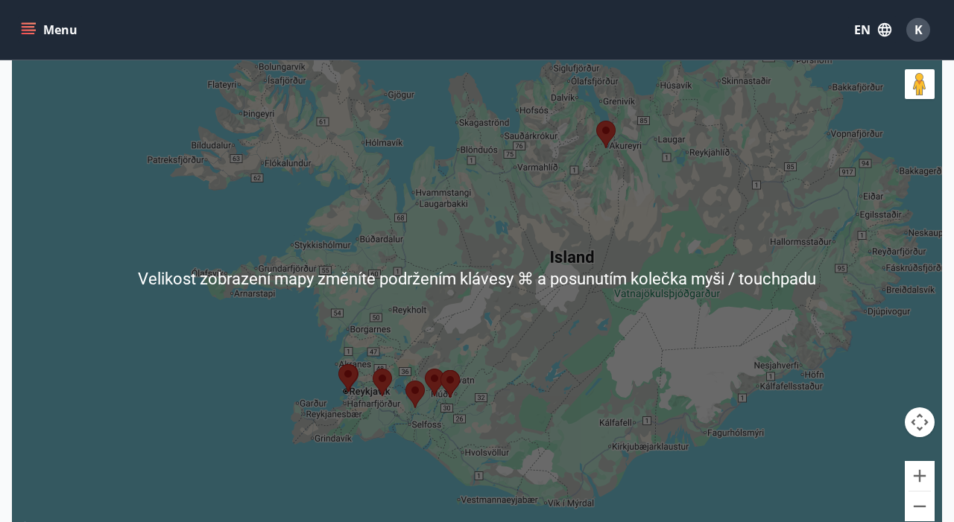
scroll to position [195, 0]
click at [470, 402] on div "K pohybu mezi prvky slouží klávesy se šipkami." at bounding box center [477, 277] width 930 height 522
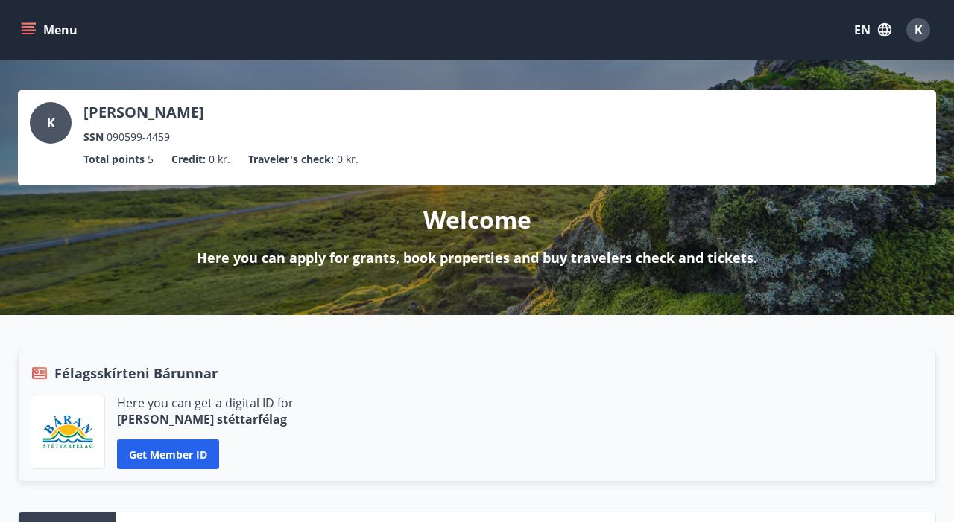
click at [34, 34] on icon "menu" at bounding box center [28, 33] width 13 height 1
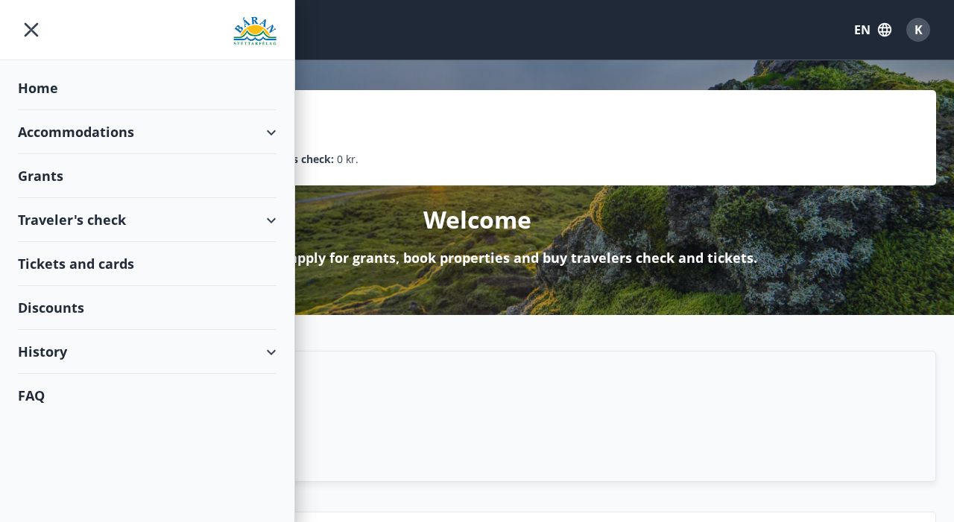
click at [268, 131] on div "Accommodations" at bounding box center [147, 132] width 259 height 44
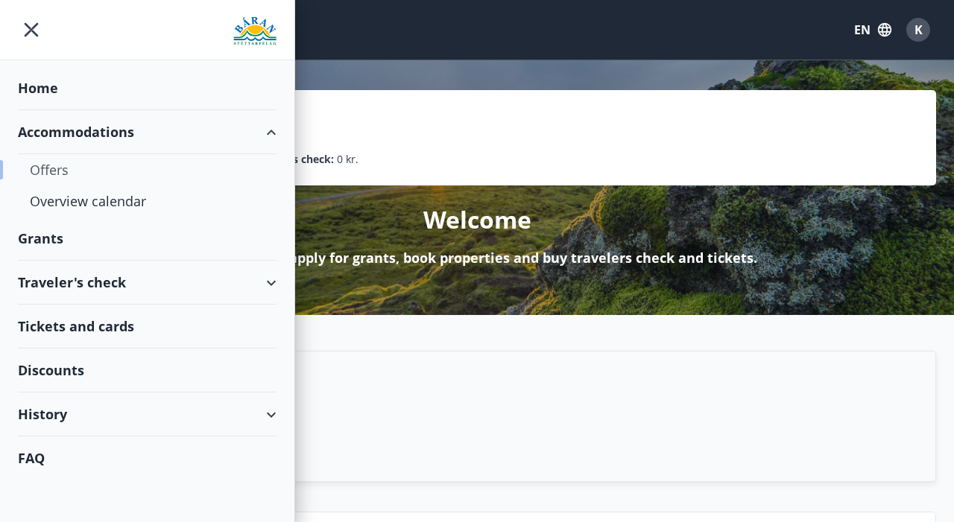
click at [54, 168] on div "Offers" at bounding box center [147, 169] width 235 height 31
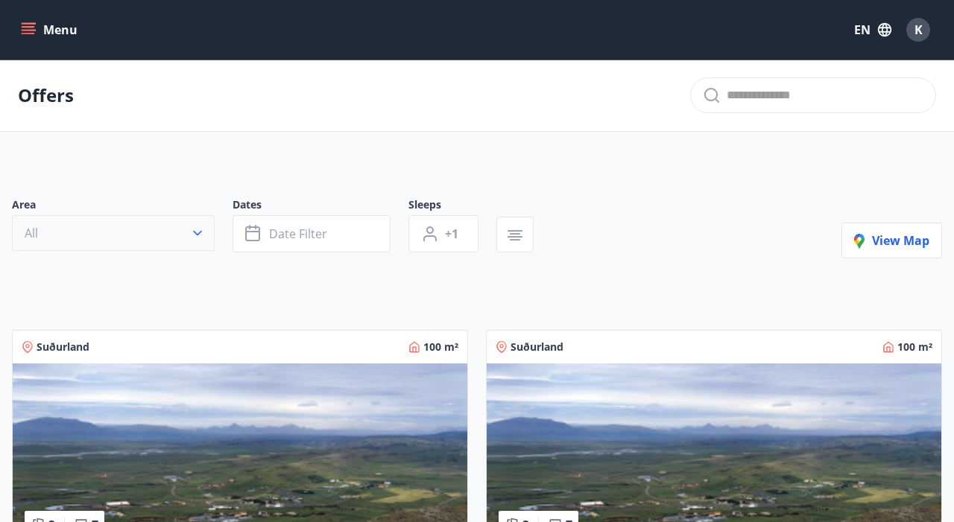
click at [167, 227] on button "All" at bounding box center [113, 233] width 203 height 36
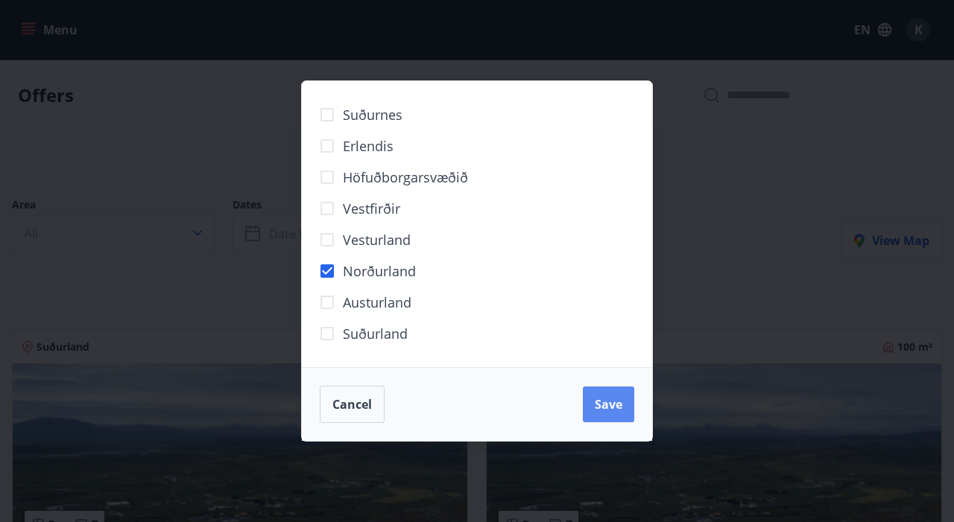
click at [602, 405] on span "Save" at bounding box center [609, 404] width 28 height 16
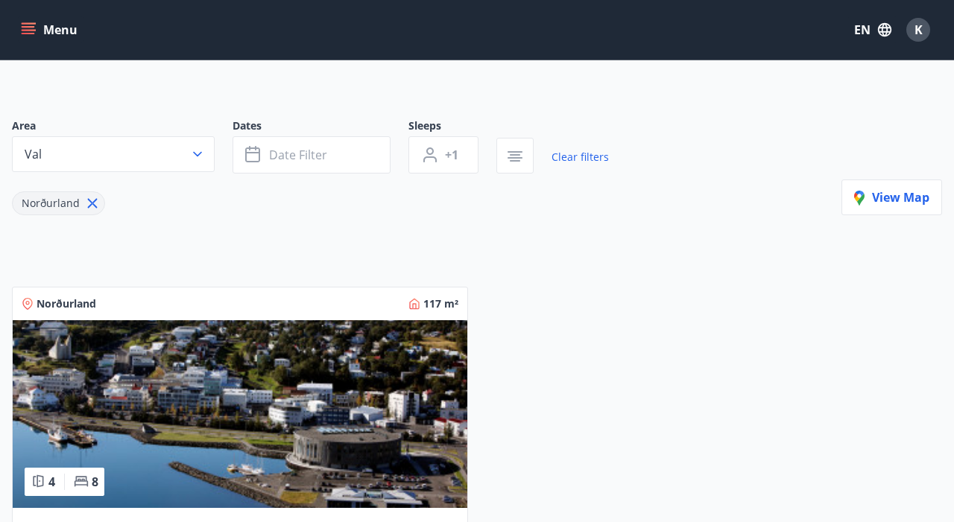
scroll to position [238, 0]
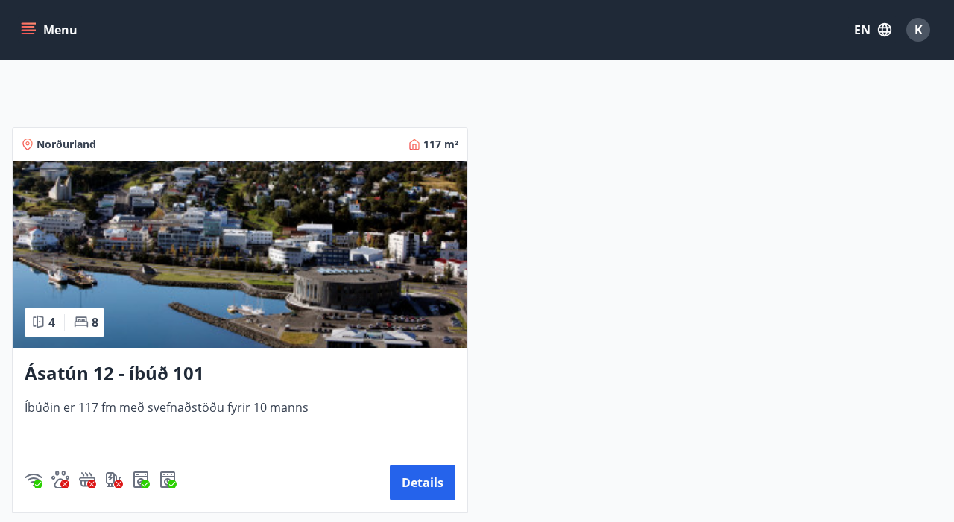
click at [350, 314] on img at bounding box center [240, 255] width 455 height 188
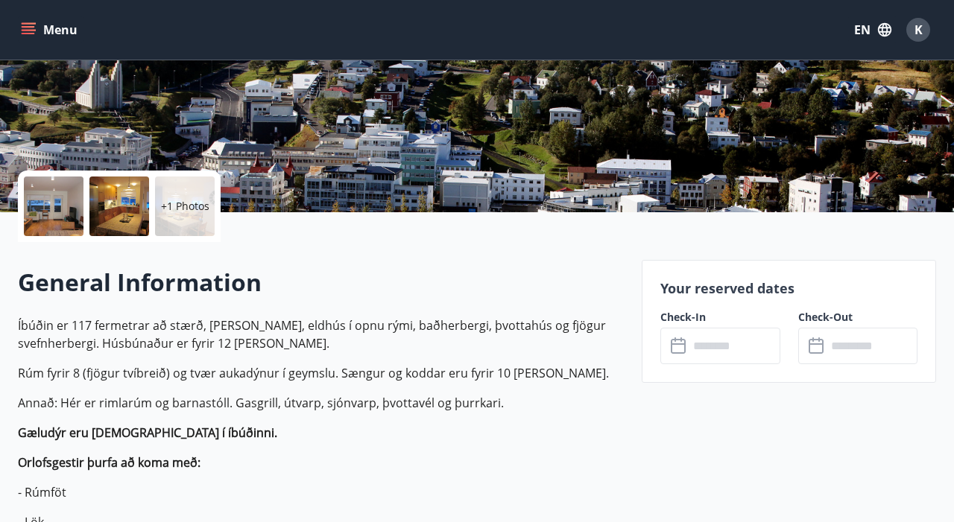
scroll to position [22, 0]
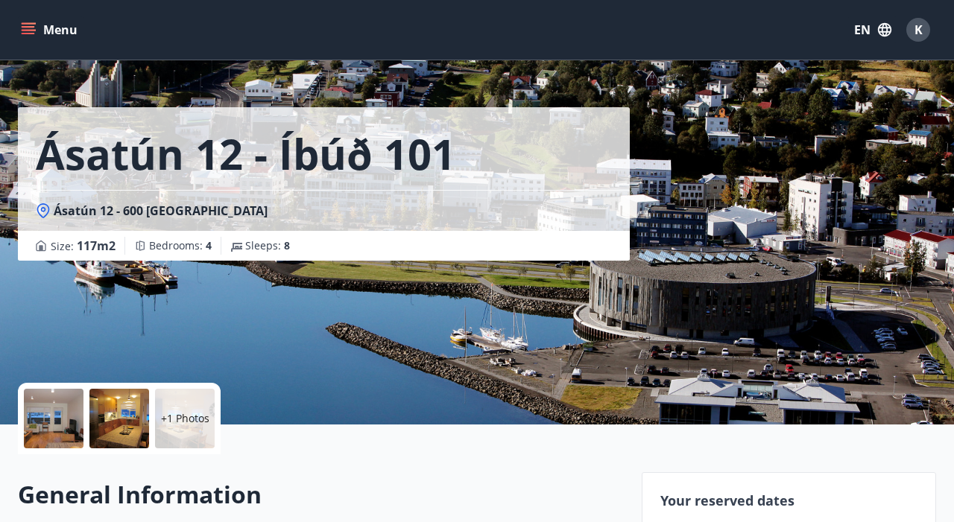
click at [107, 420] on div at bounding box center [119, 419] width 60 height 60
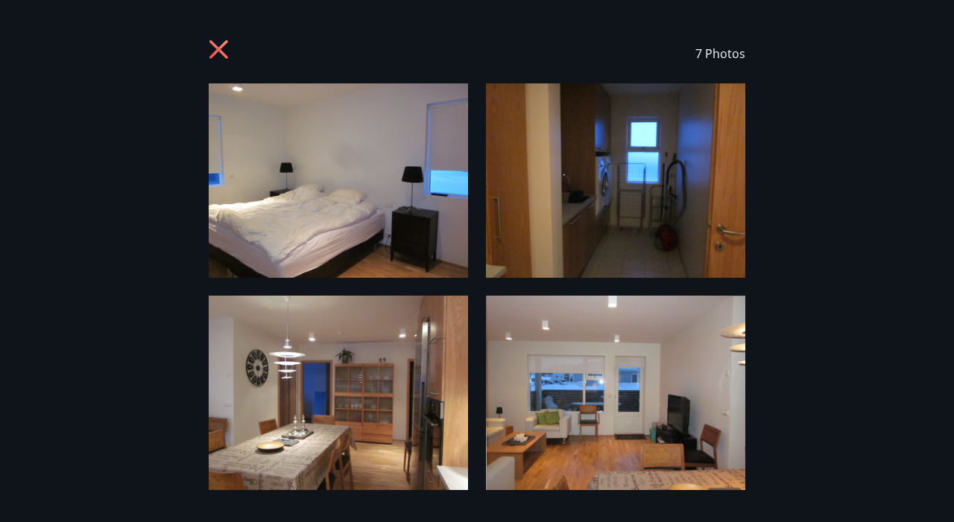
scroll to position [0, 0]
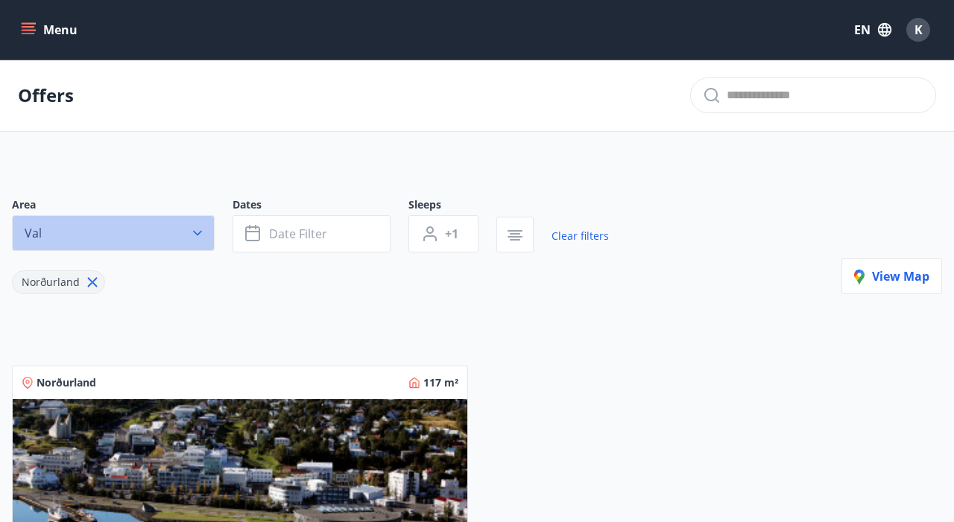
click at [198, 235] on icon "button" at bounding box center [197, 233] width 9 height 5
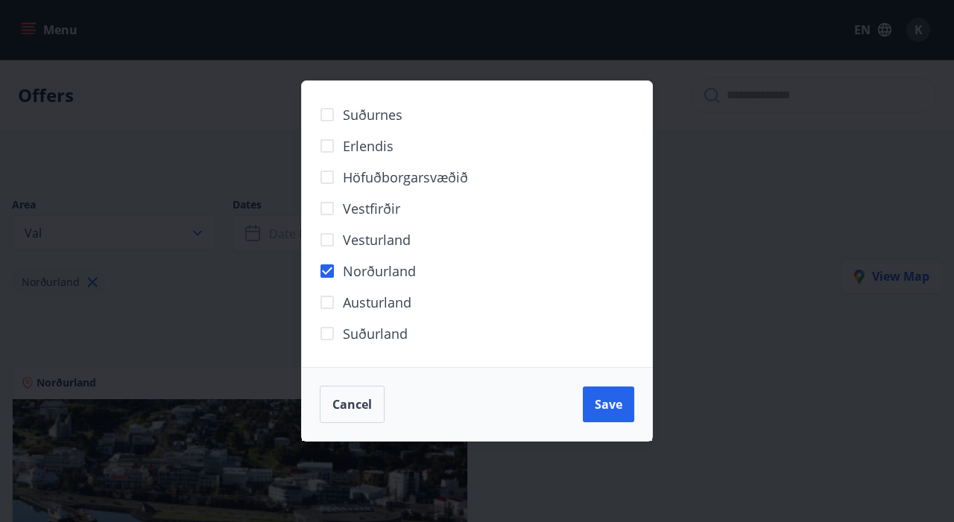
click at [173, 348] on div "Suðurnes Erlendis Höfuðborgarsvæðið [GEOGRAPHIC_DATA] [GEOGRAPHIC_DATA] [GEOGRA…" at bounding box center [477, 261] width 954 height 522
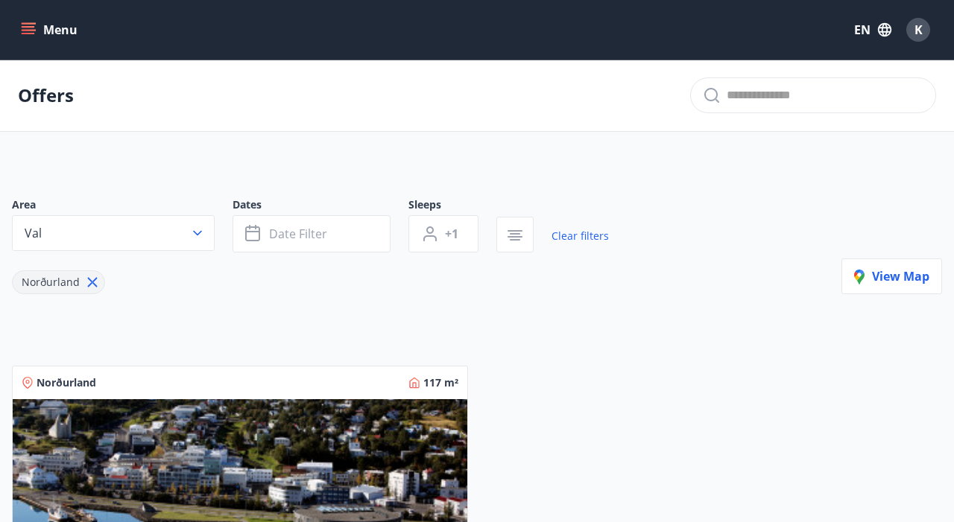
click at [90, 283] on icon at bounding box center [93, 283] width 10 height 10
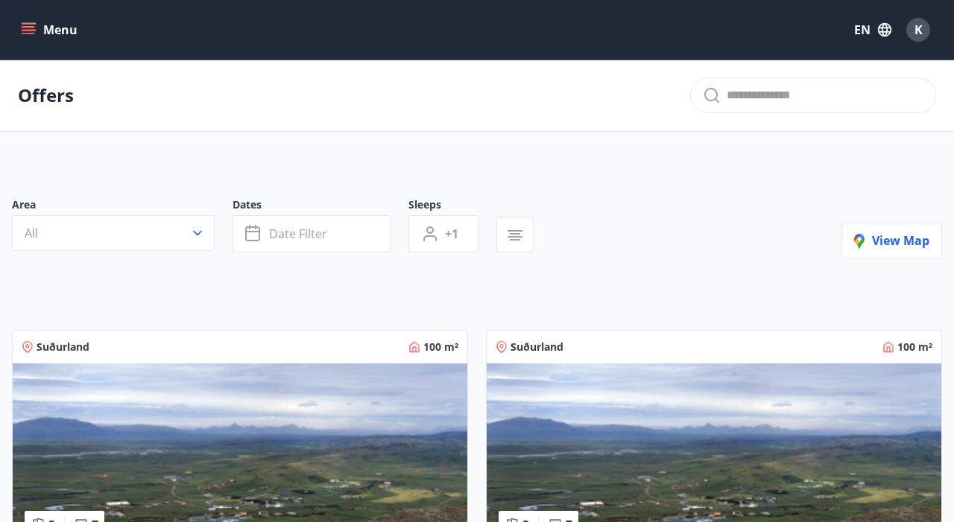
click at [32, 29] on icon "menu" at bounding box center [28, 29] width 15 height 15
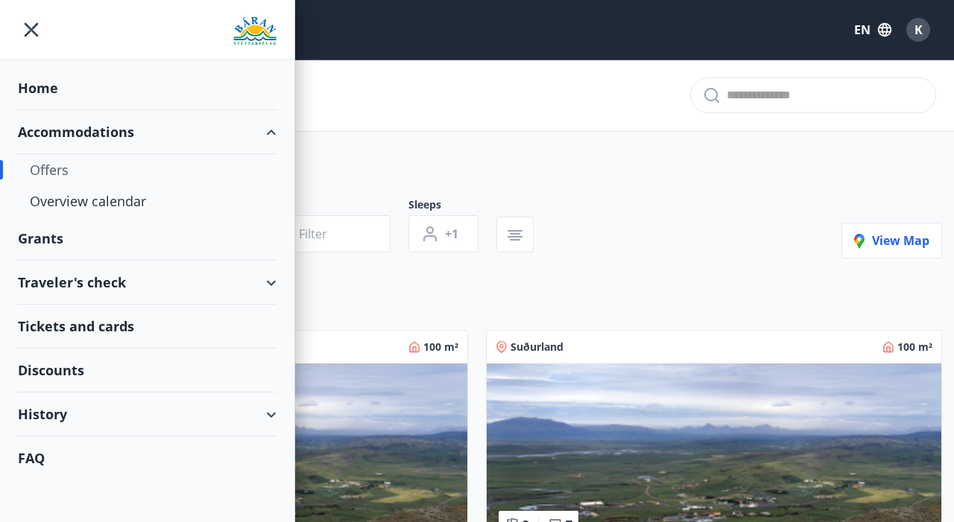
click at [271, 285] on div "Traveler's check" at bounding box center [147, 283] width 259 height 44
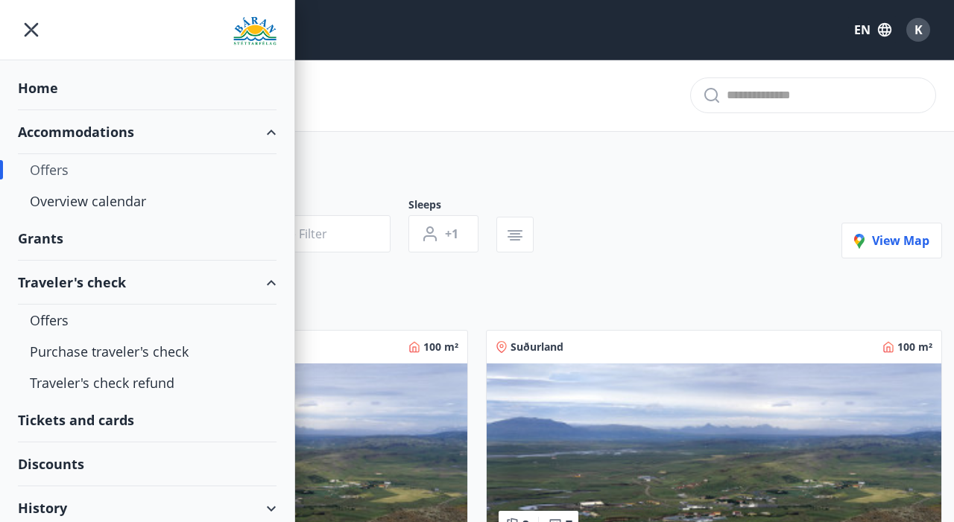
click at [271, 285] on div "Traveler's check" at bounding box center [147, 283] width 259 height 44
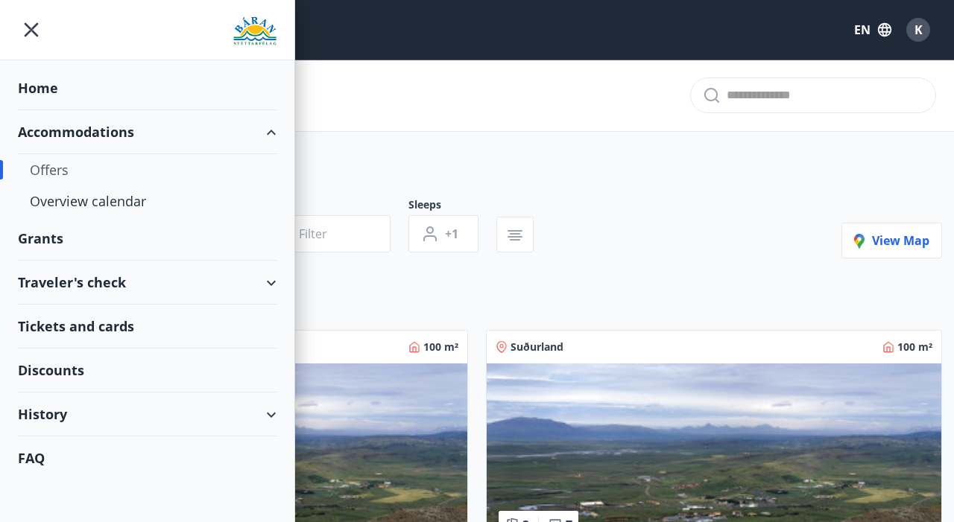
click at [86, 372] on div "Discounts" at bounding box center [147, 371] width 259 height 44
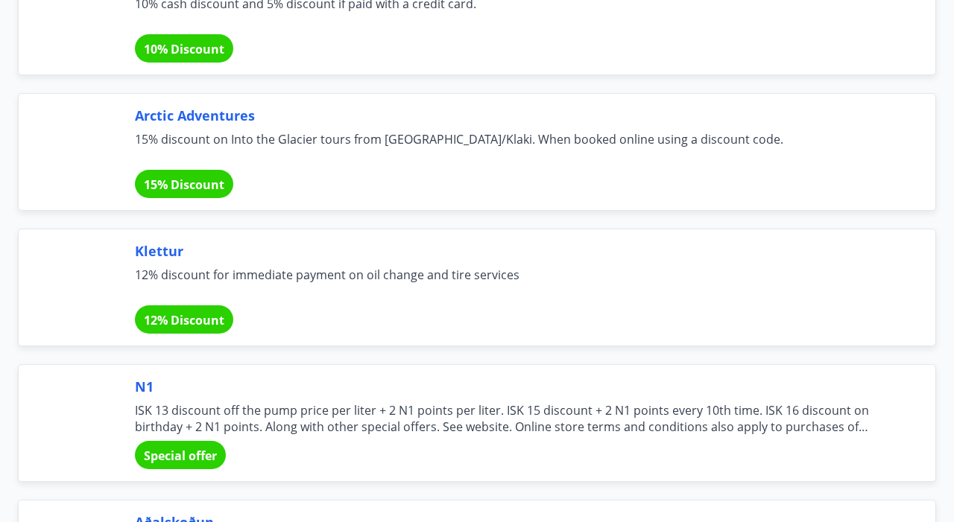
scroll to position [5527, 0]
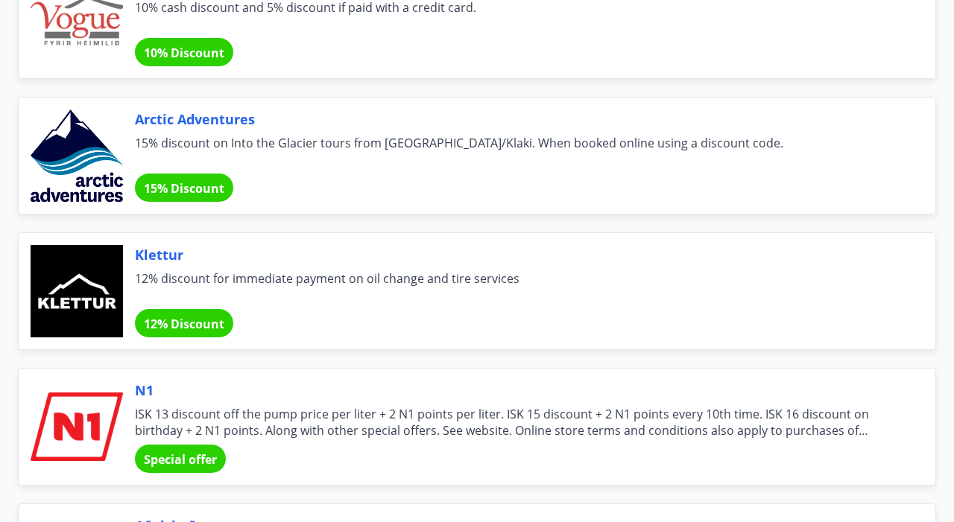
click at [316, 161] on span "15% discount on Into the Glacier tours from [GEOGRAPHIC_DATA]/Klaki. When booke…" at bounding box center [517, 151] width 765 height 33
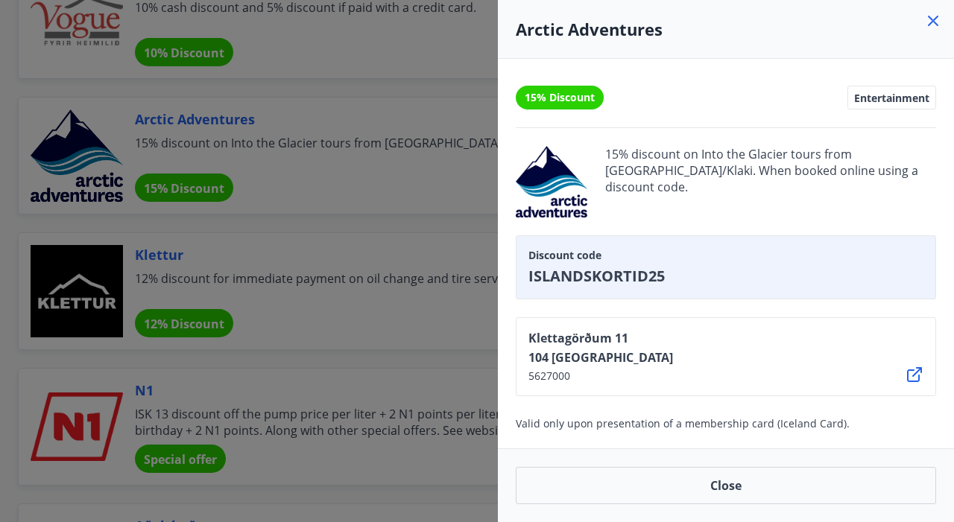
click at [329, 338] on div at bounding box center [477, 261] width 954 height 522
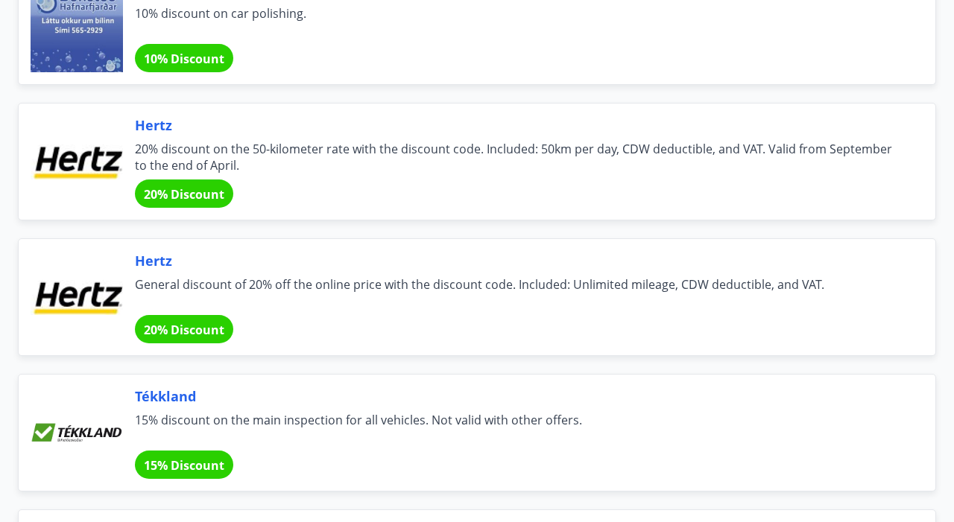
scroll to position [10134, 0]
